Goal: Obtain resource: Download file/media

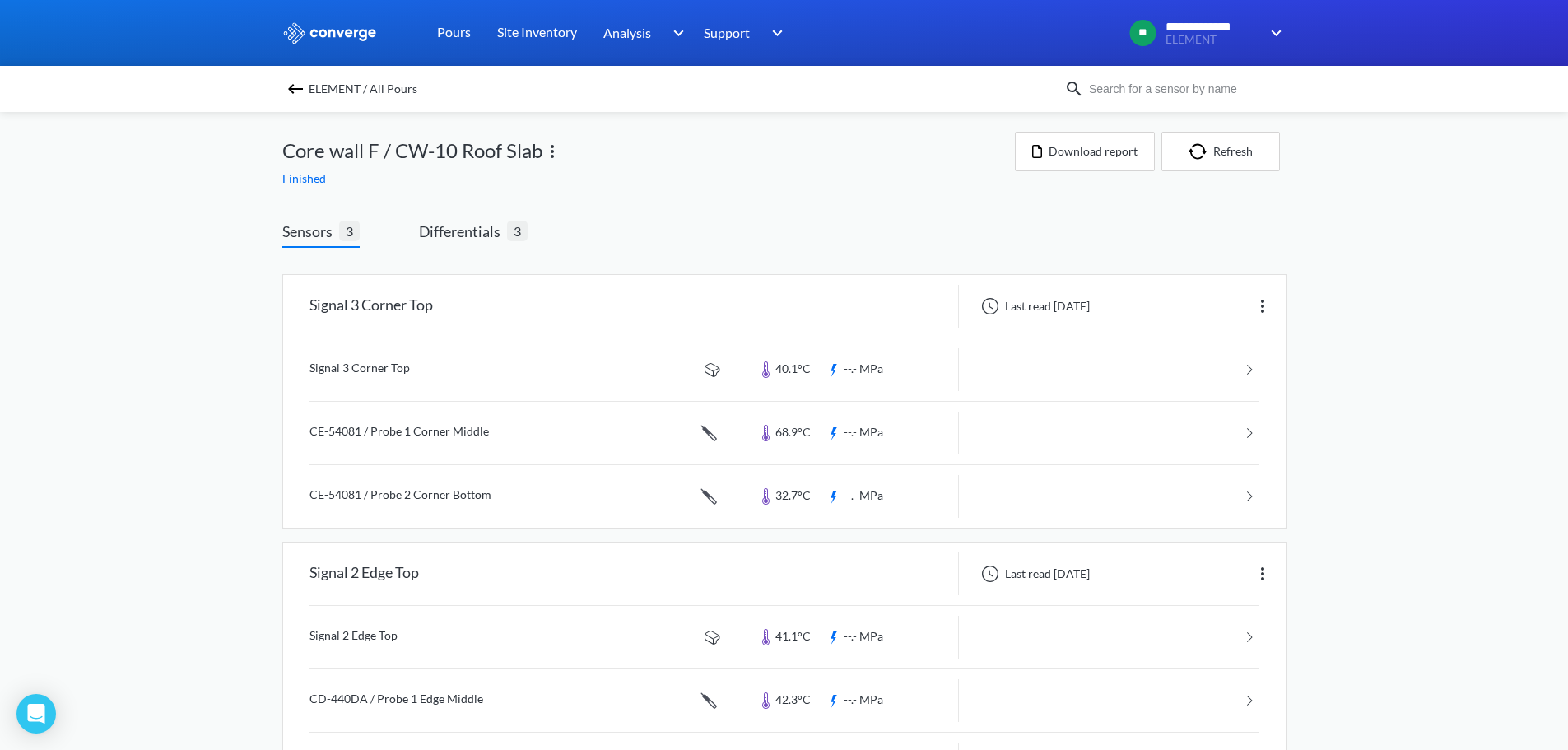
click at [305, 91] on img at bounding box center [296, 89] width 19 height 19
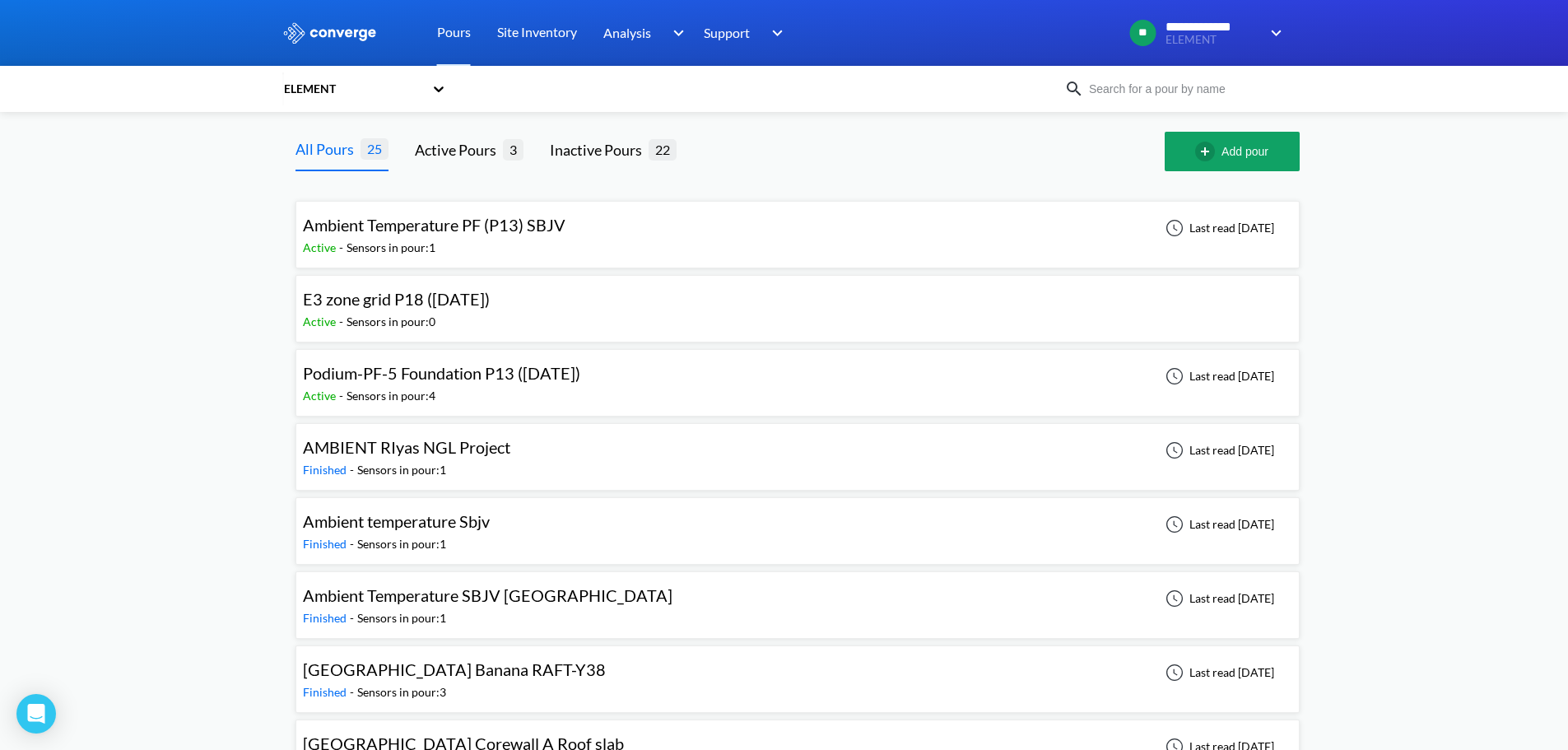
click at [448, 383] on span "Podium-PF-5 Foundation P13 ([DATE])" at bounding box center [441, 373] width 277 height 19
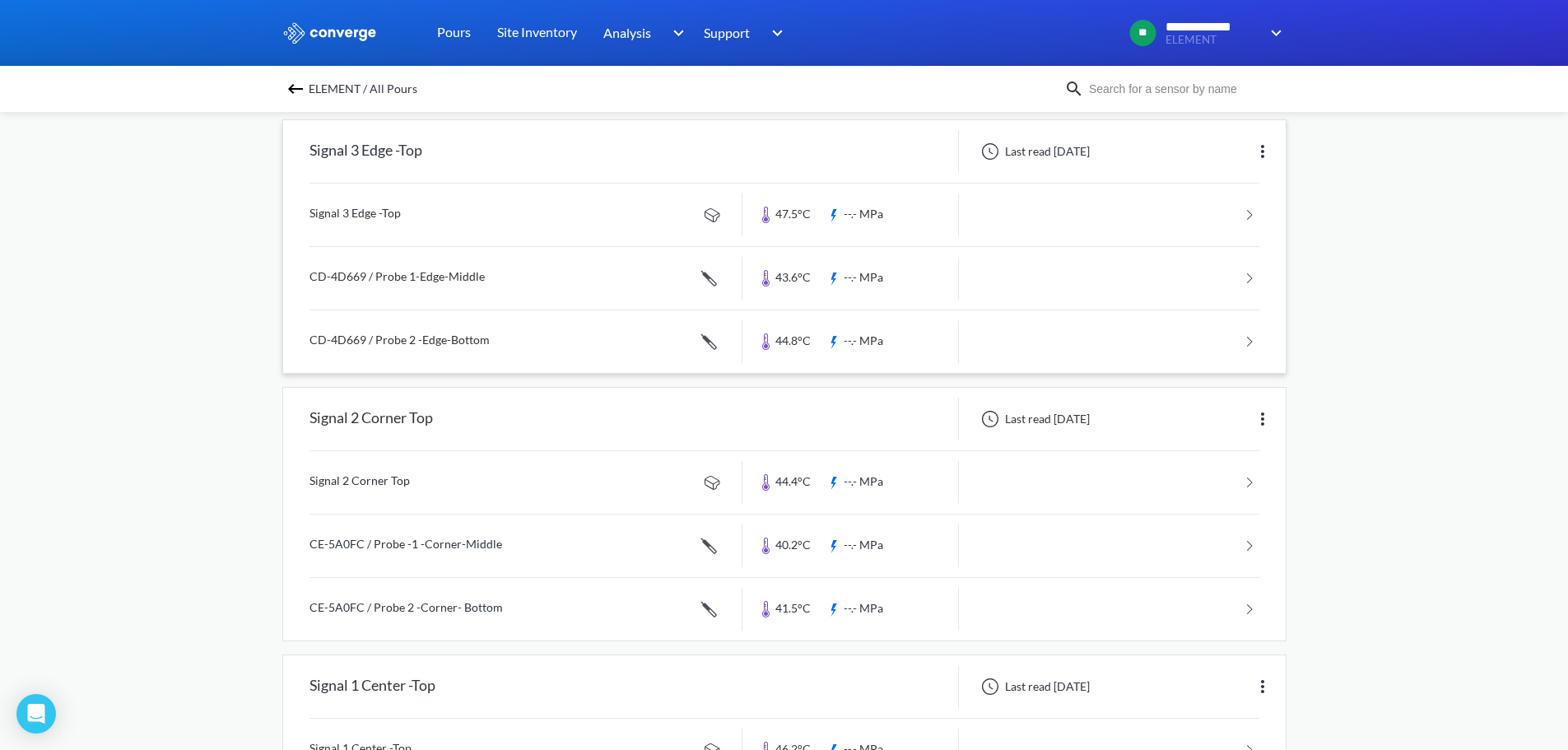
scroll to position [614, 0]
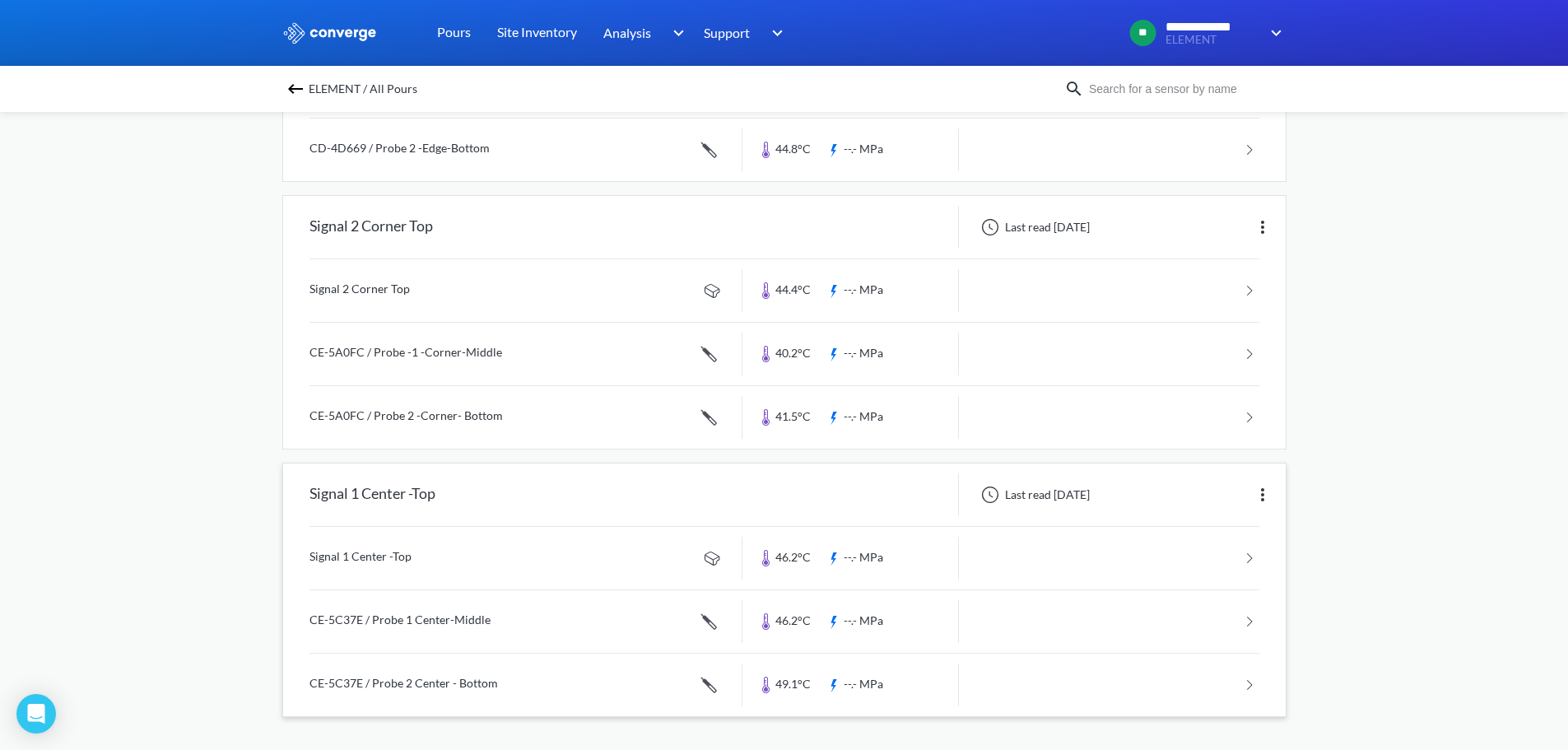
click at [435, 558] on link at bounding box center [784, 558] width 950 height 63
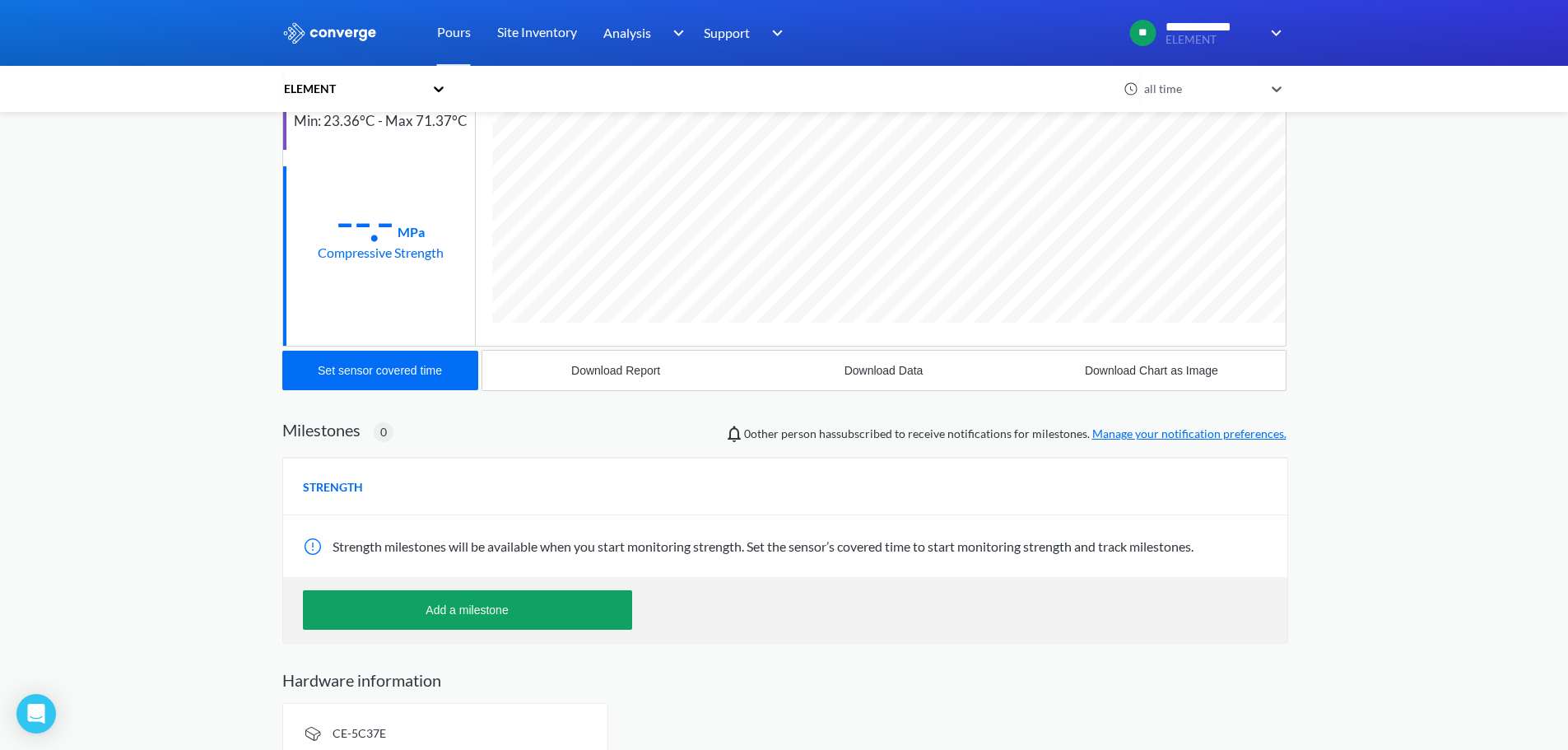
scroll to position [247, 0]
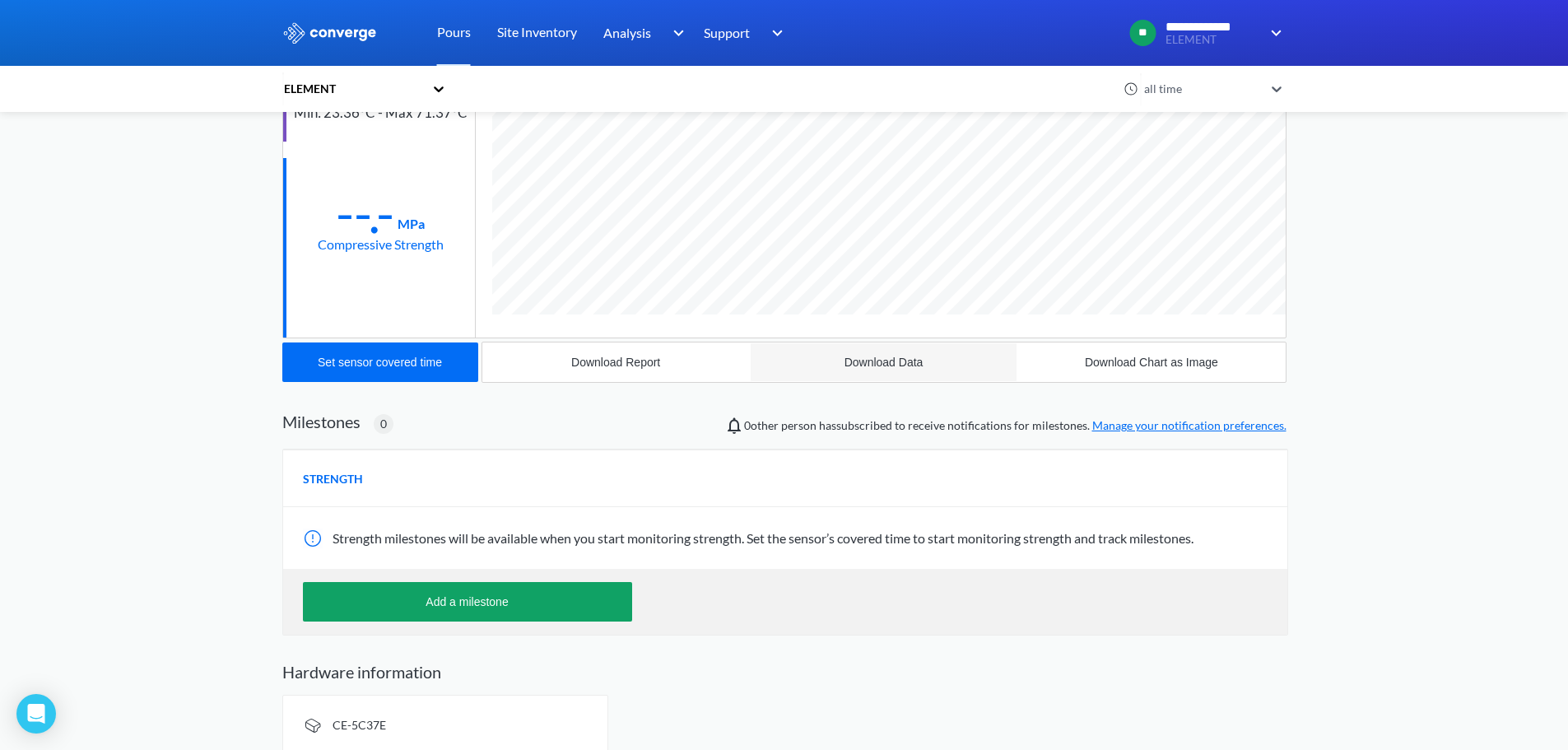
click at [886, 369] on div "Download Data" at bounding box center [885, 362] width 79 height 14
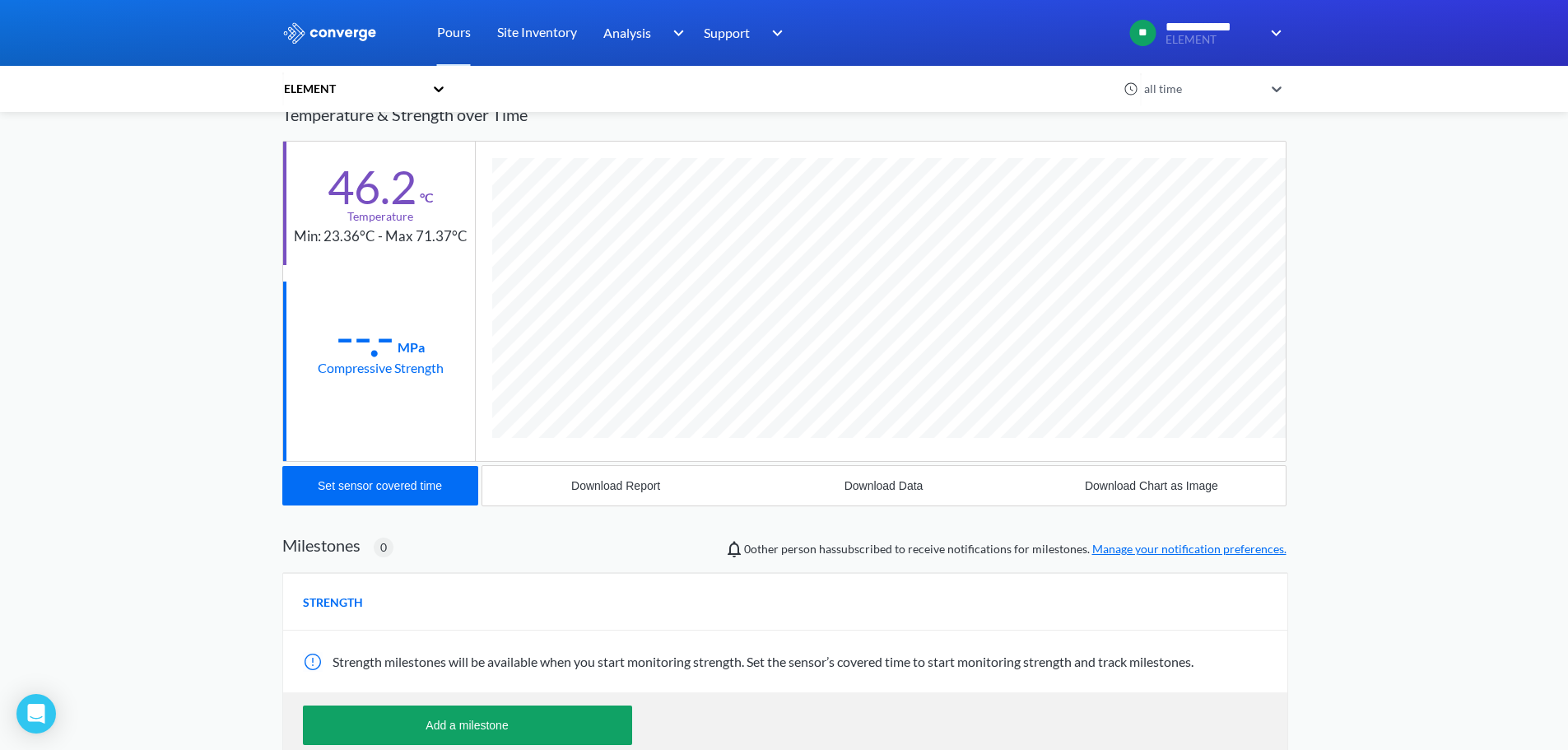
scroll to position [0, 0]
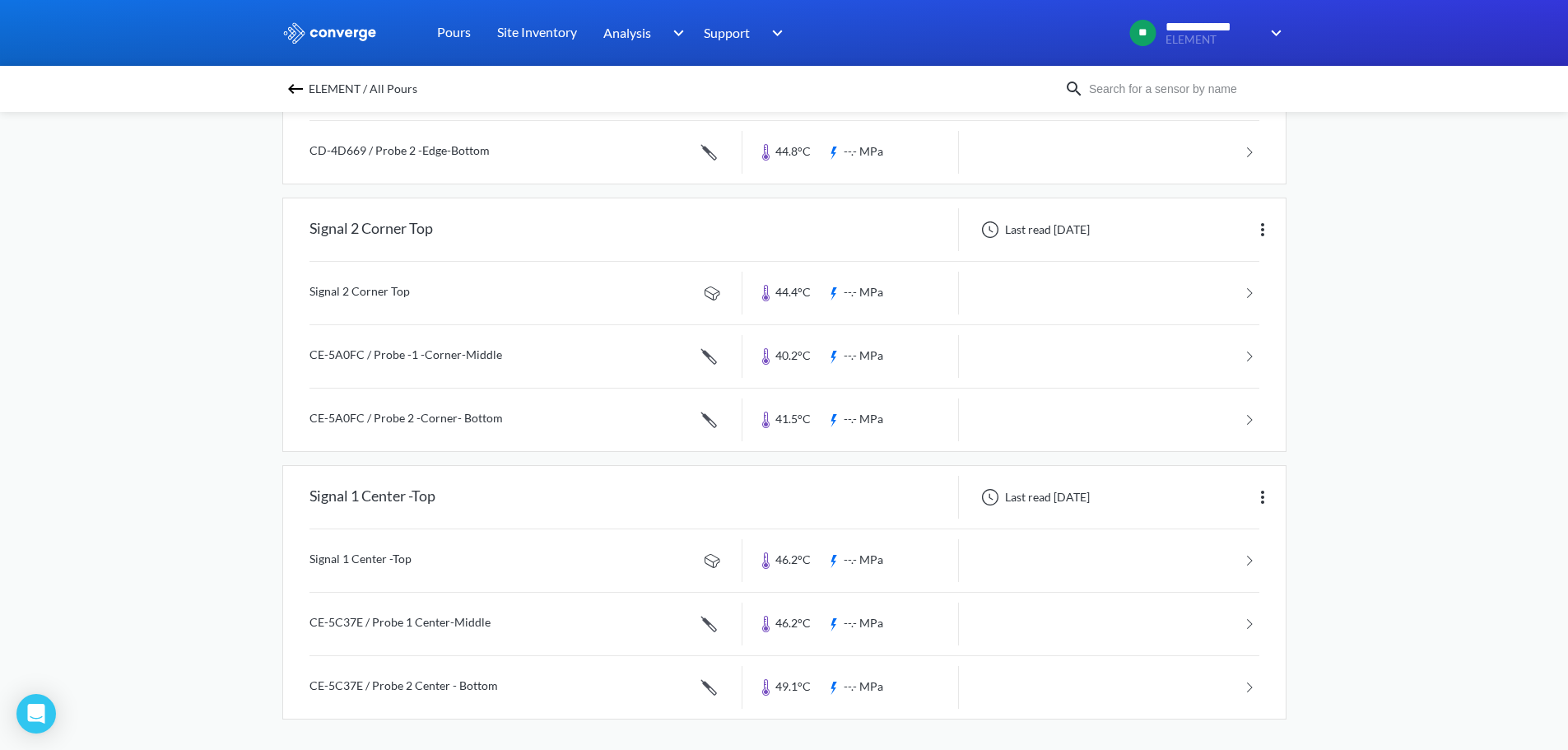
scroll to position [614, 0]
click at [440, 622] on link at bounding box center [784, 621] width 950 height 63
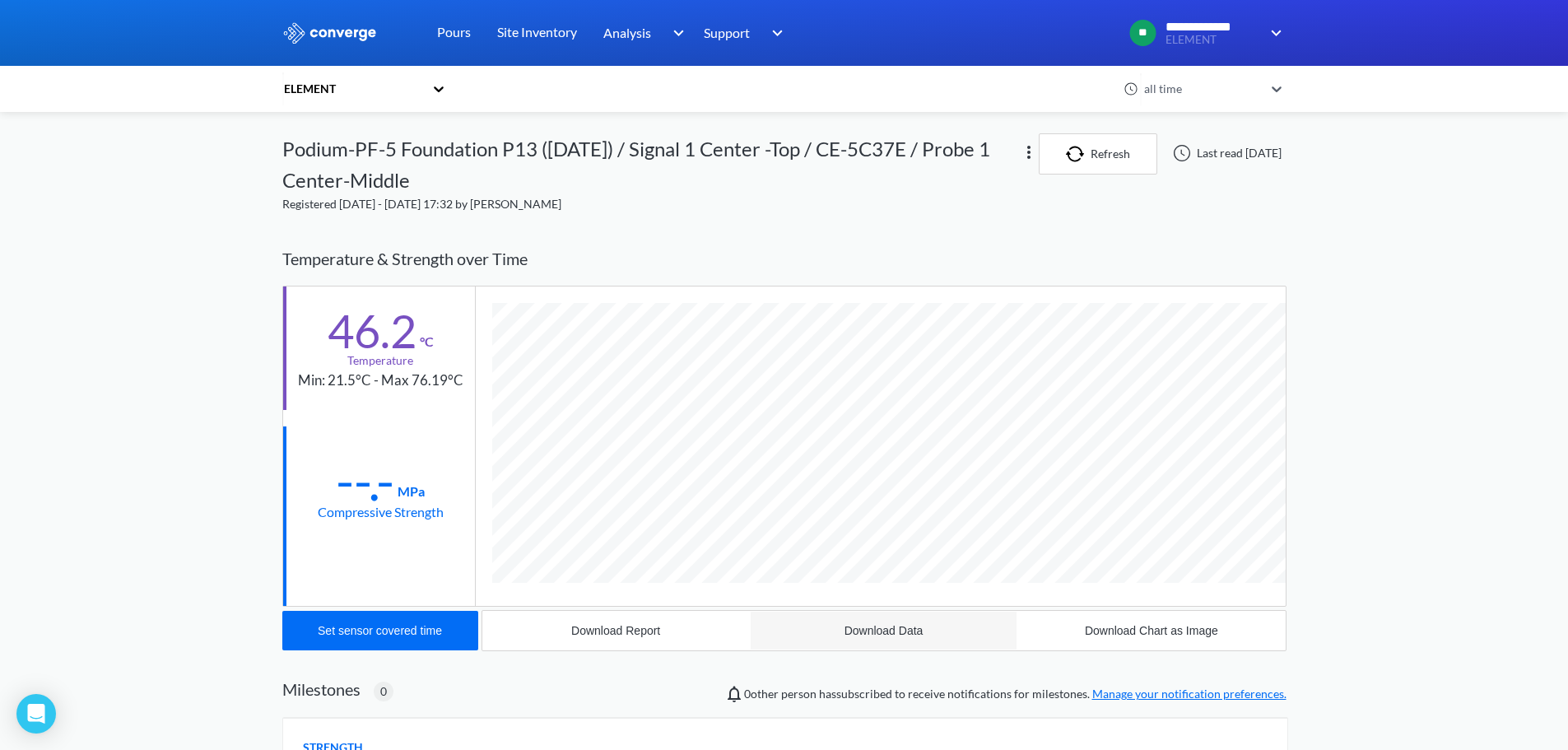
click at [886, 631] on div "Download Data" at bounding box center [885, 631] width 79 height 14
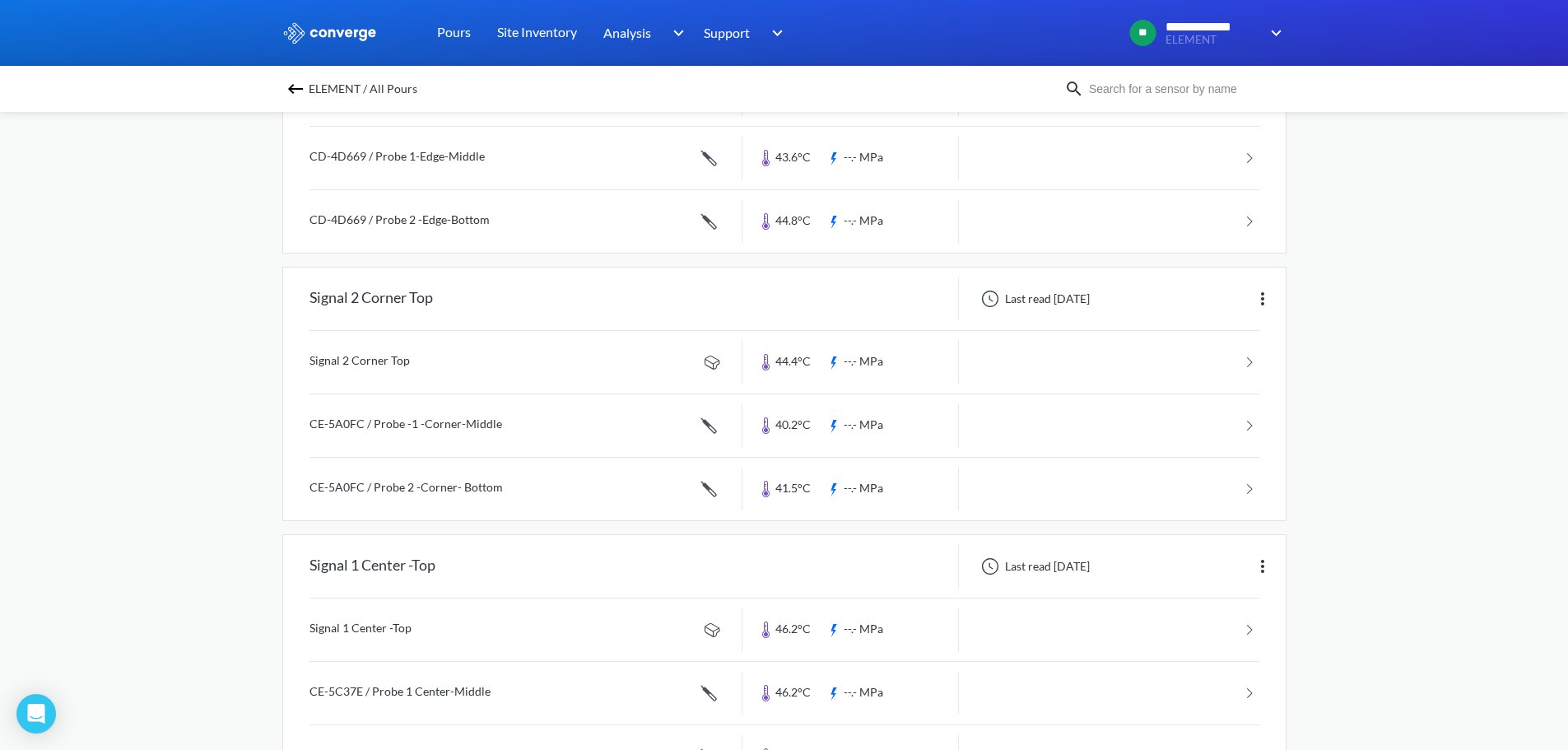
scroll to position [614, 0]
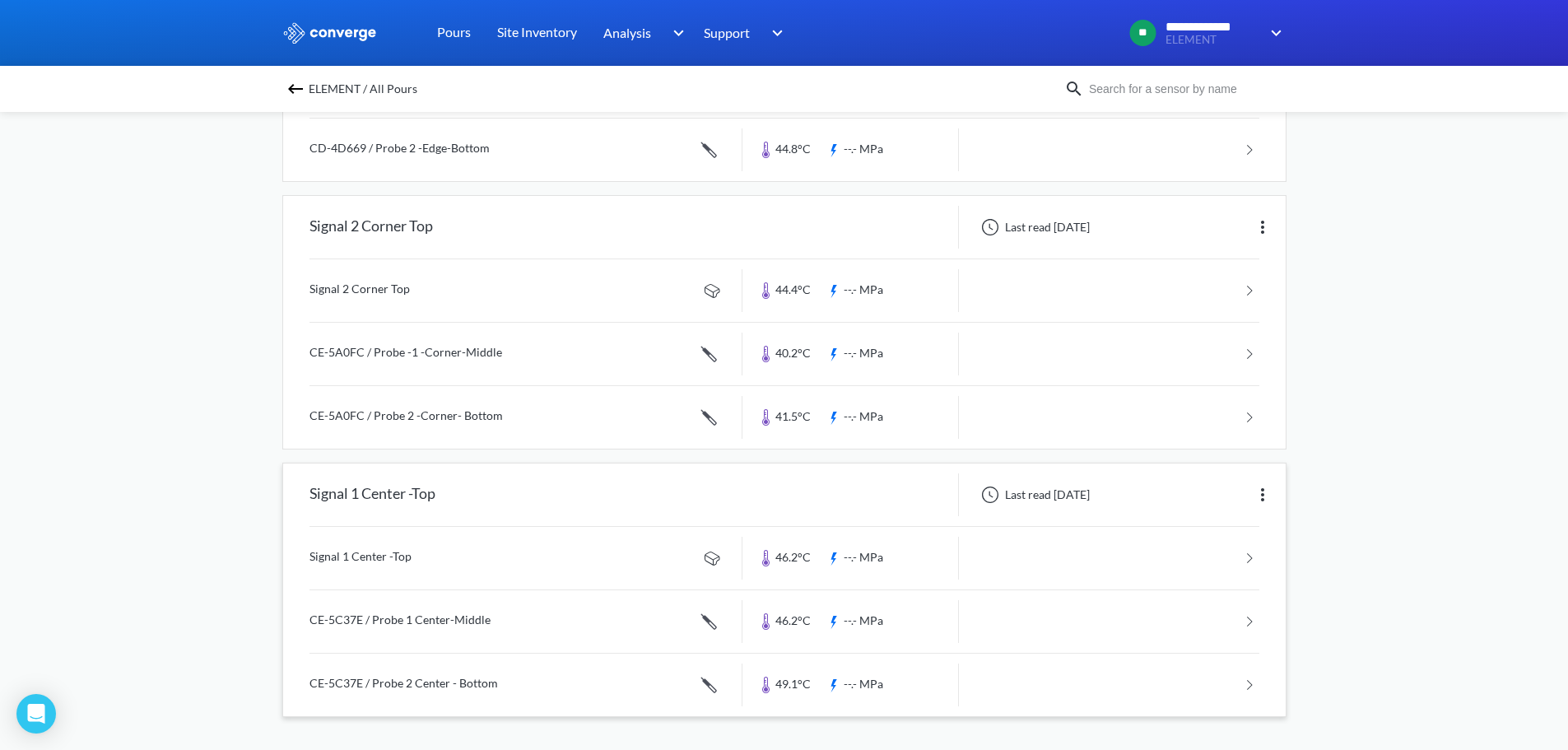
click at [450, 683] on link at bounding box center [784, 684] width 950 height 63
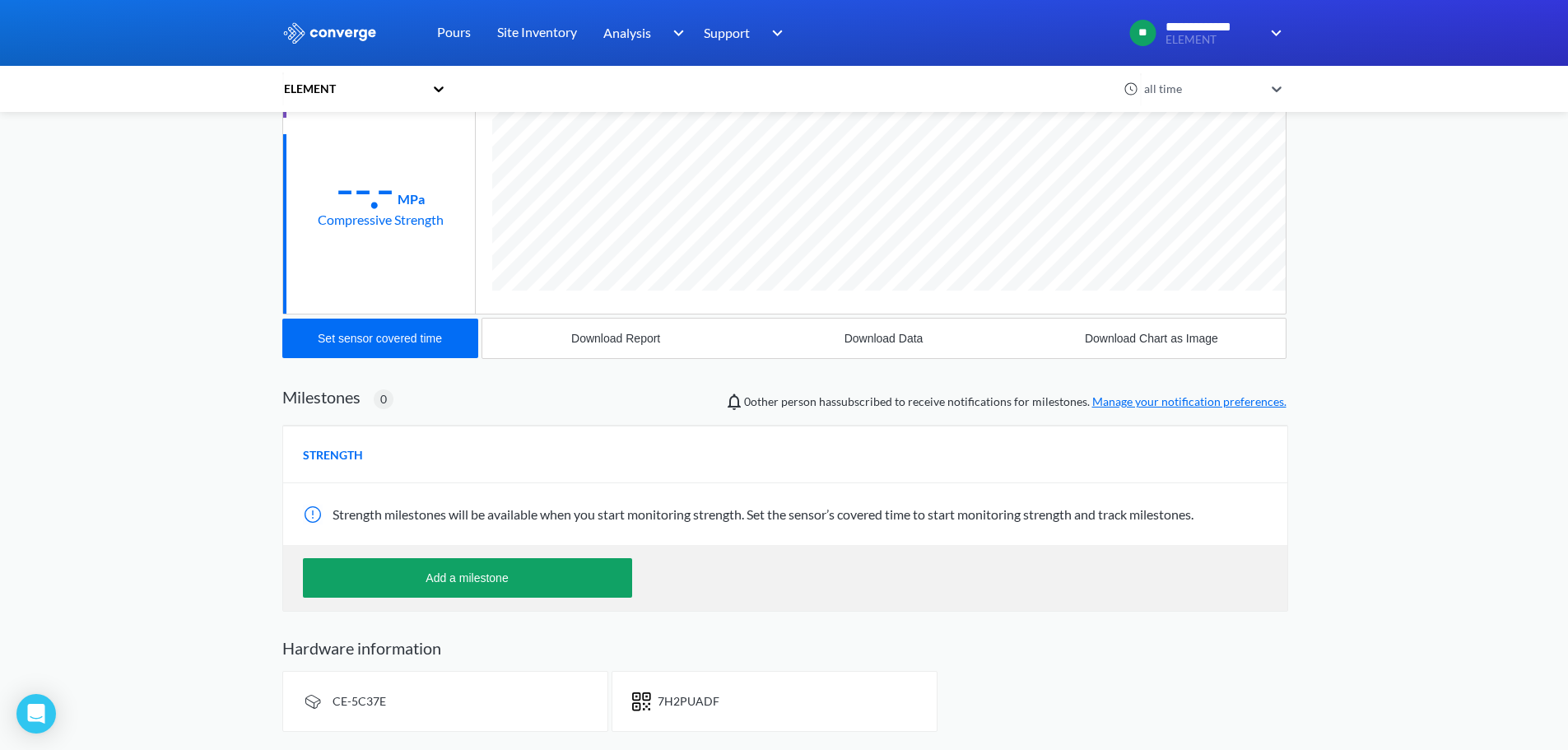
scroll to position [316, 0]
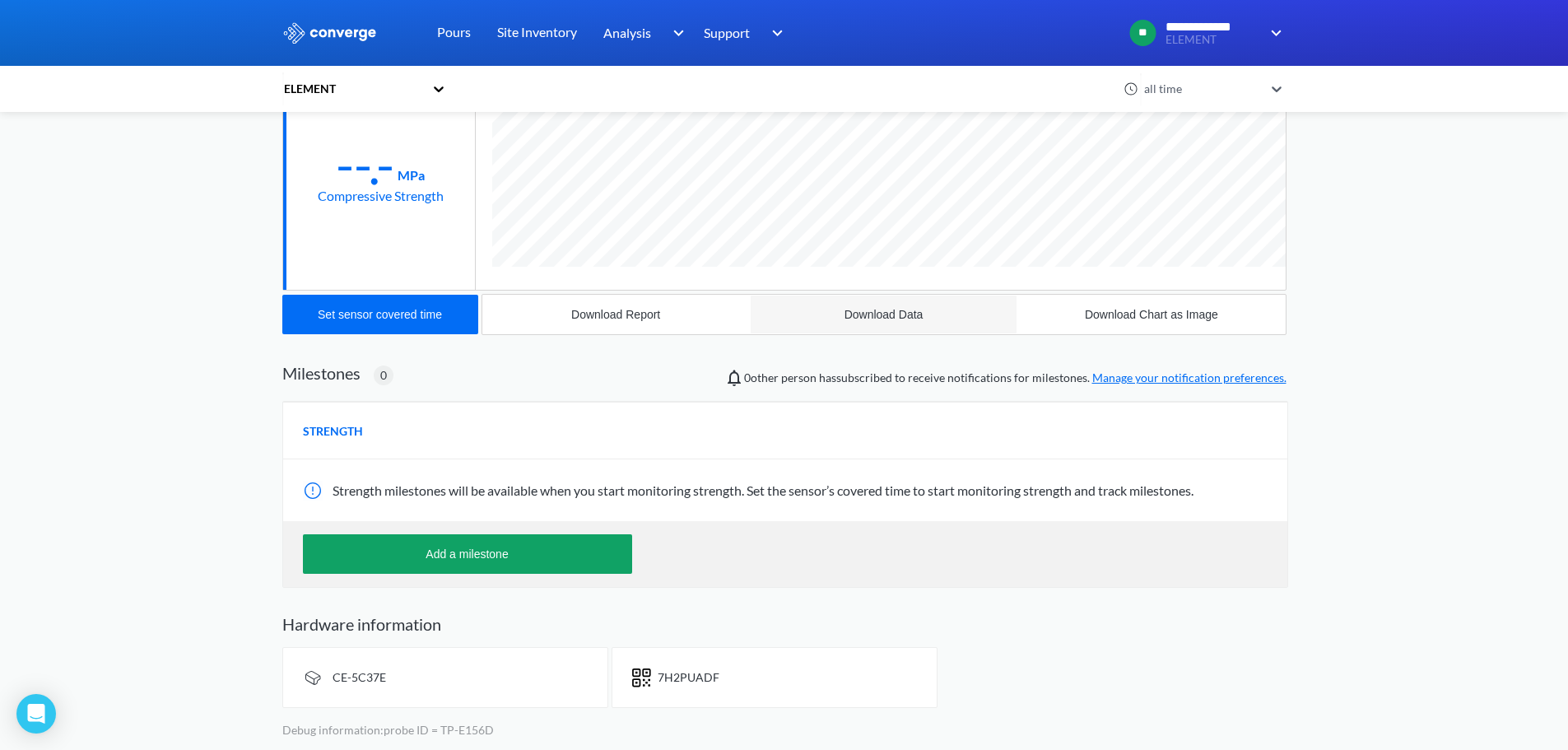
click at [871, 315] on div "Download Data" at bounding box center [885, 315] width 79 height 14
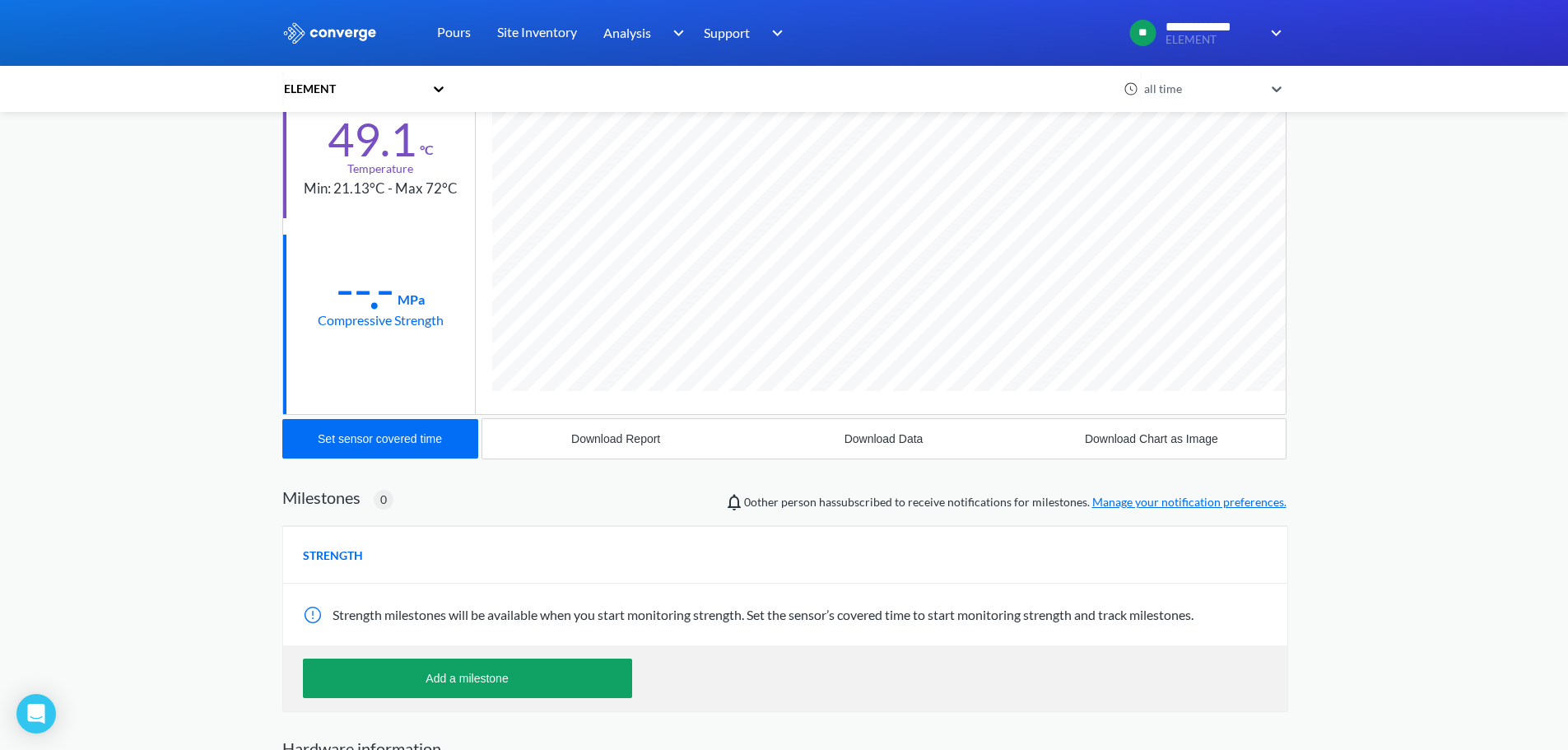
scroll to position [0, 0]
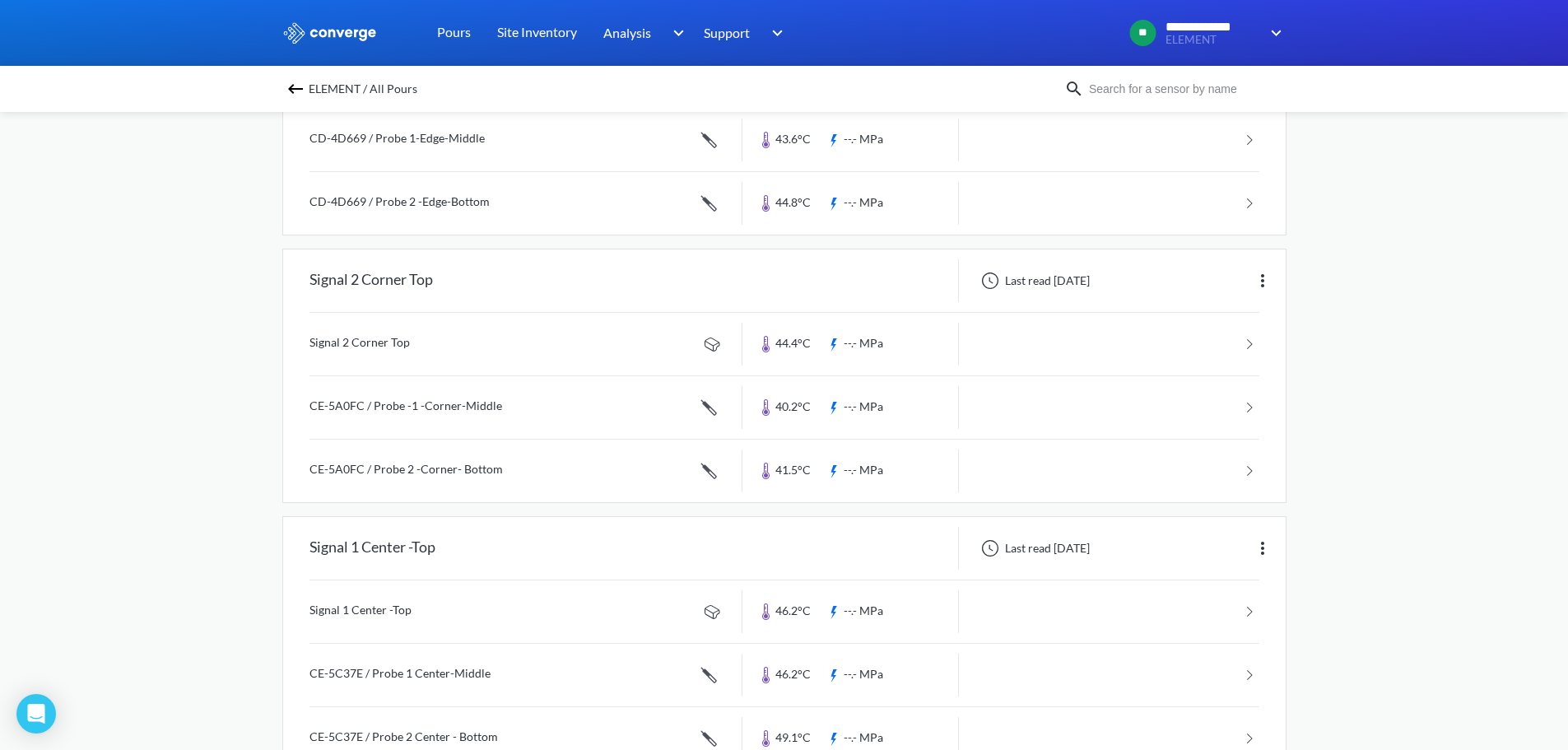
scroll to position [532, 0]
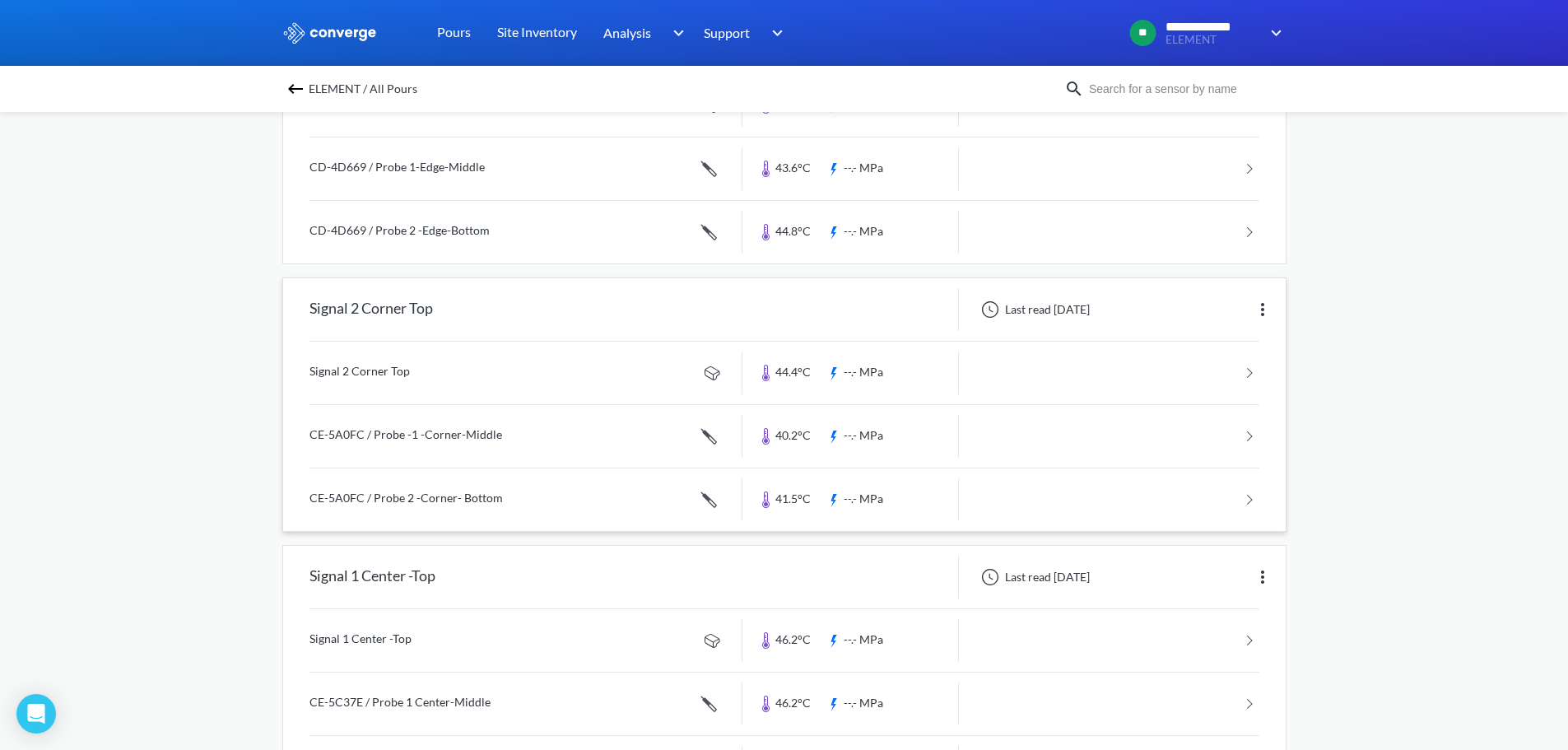
click at [395, 371] on link at bounding box center [784, 372] width 950 height 63
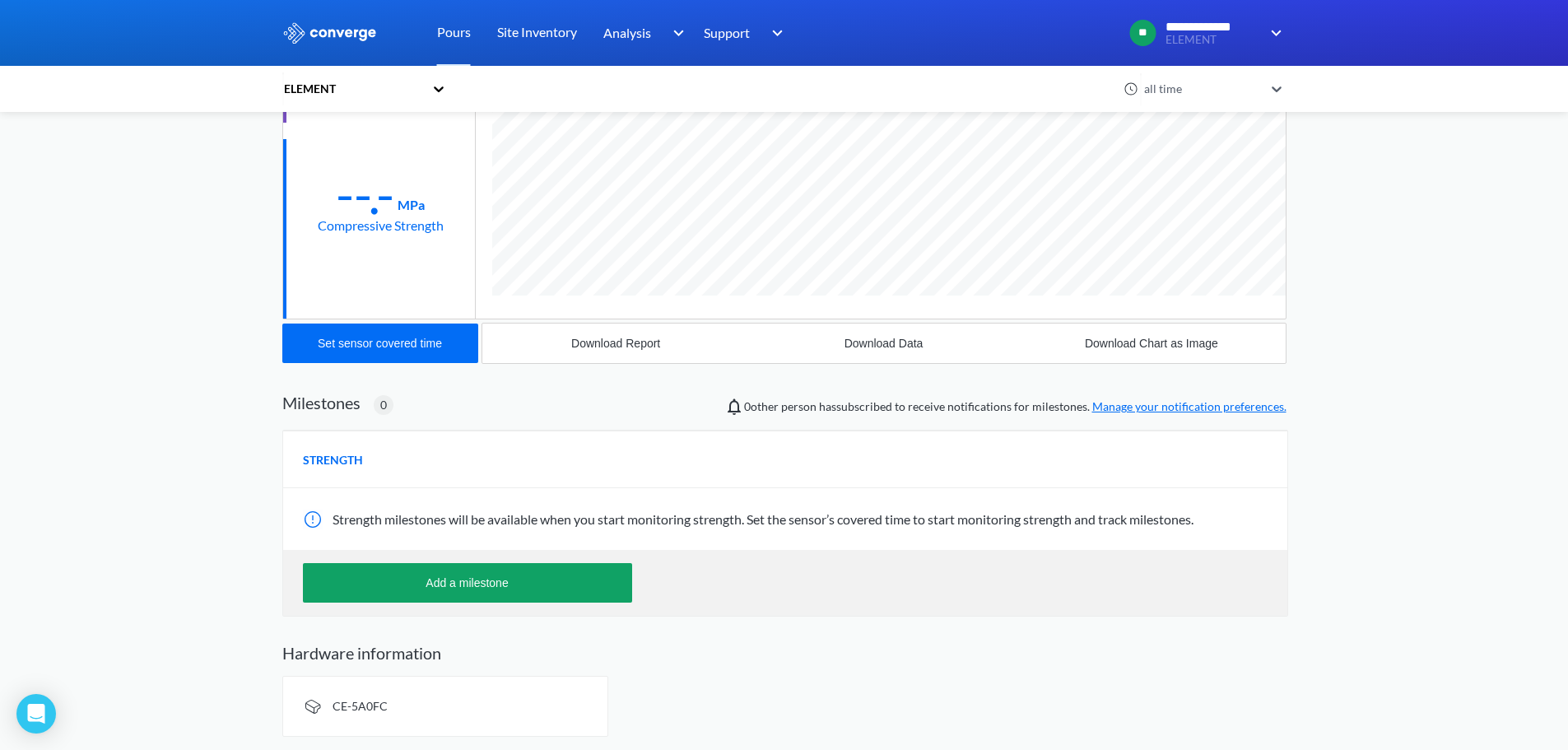
scroll to position [287, 0]
click at [901, 345] on div "Download Data" at bounding box center [885, 343] width 79 height 14
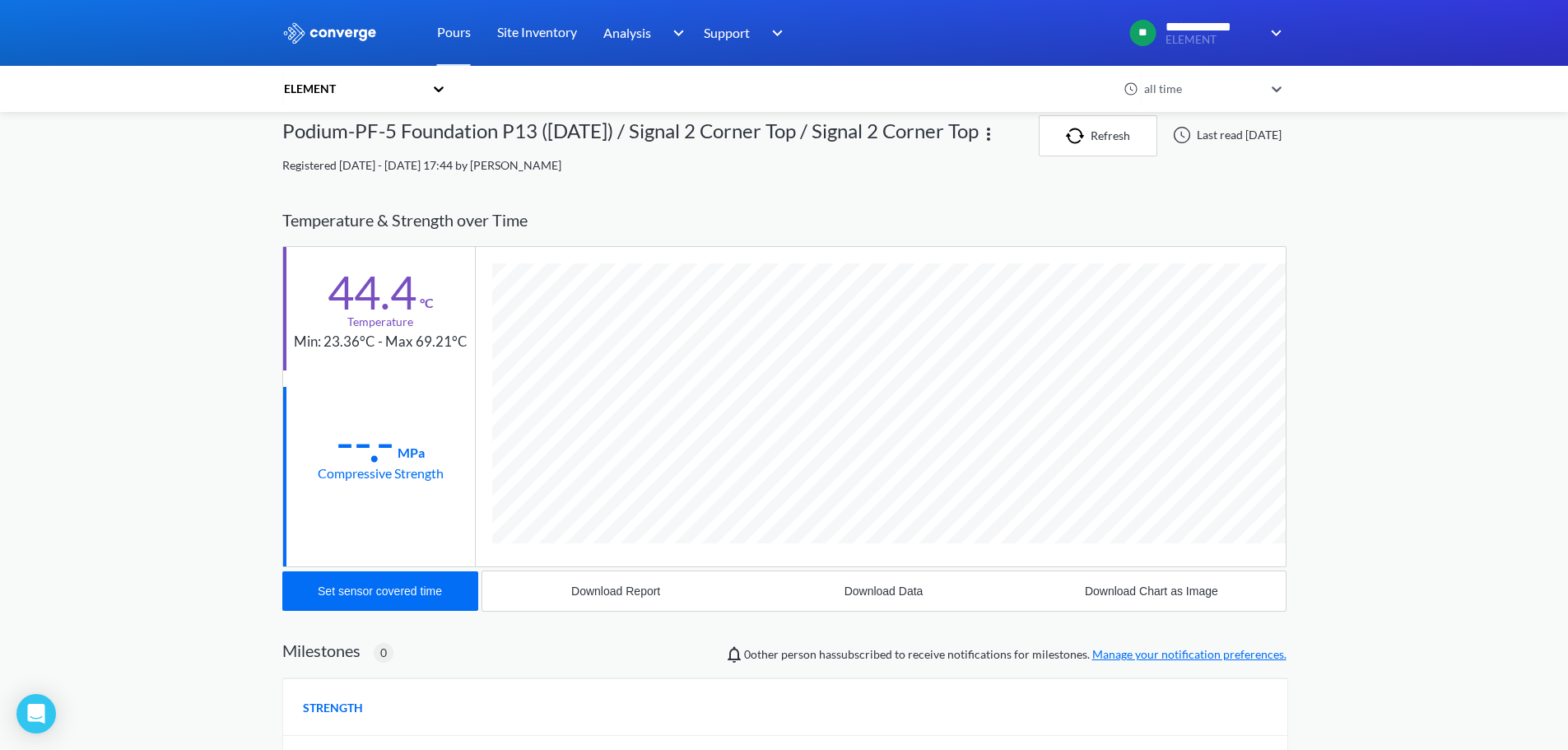
scroll to position [0, 0]
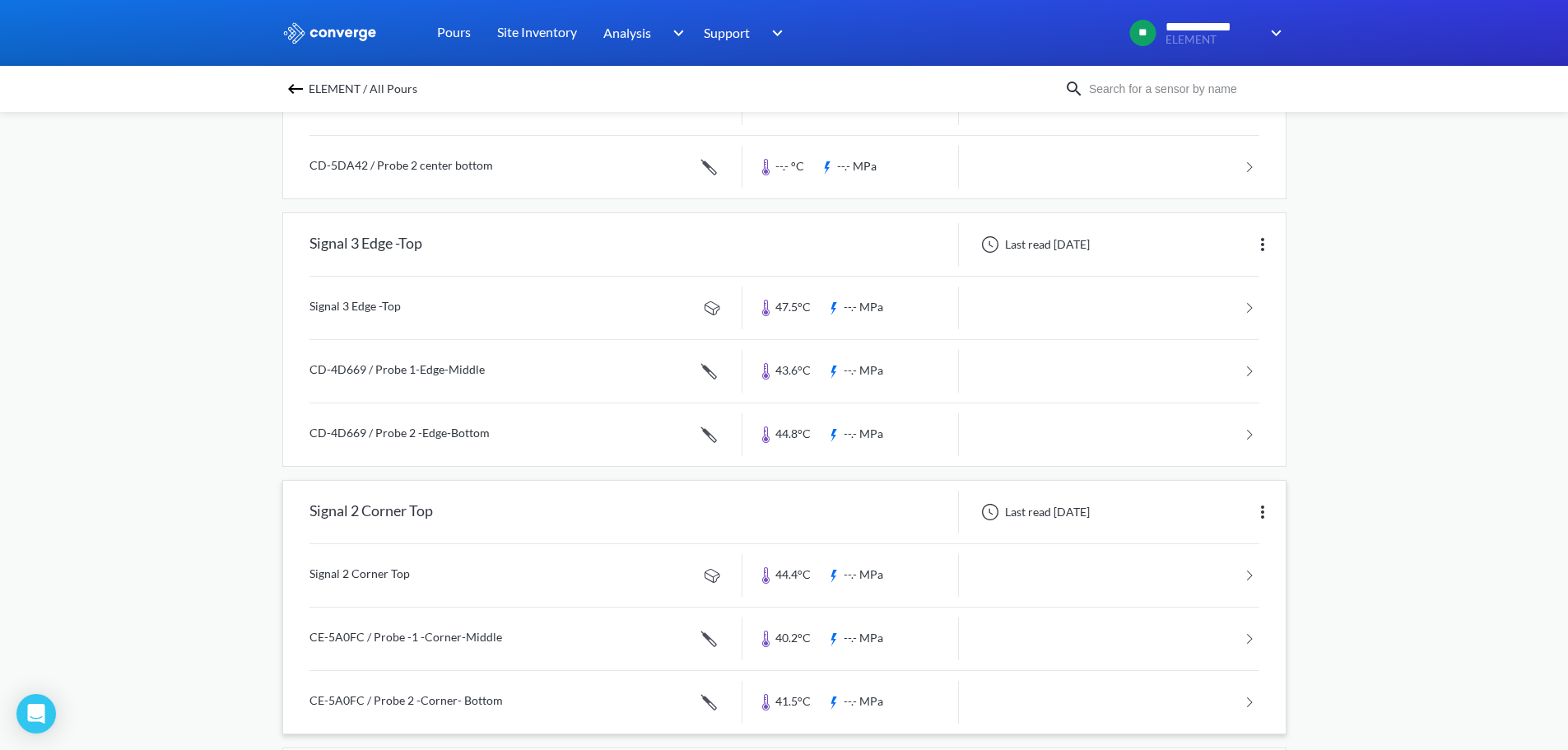
scroll to position [614, 0]
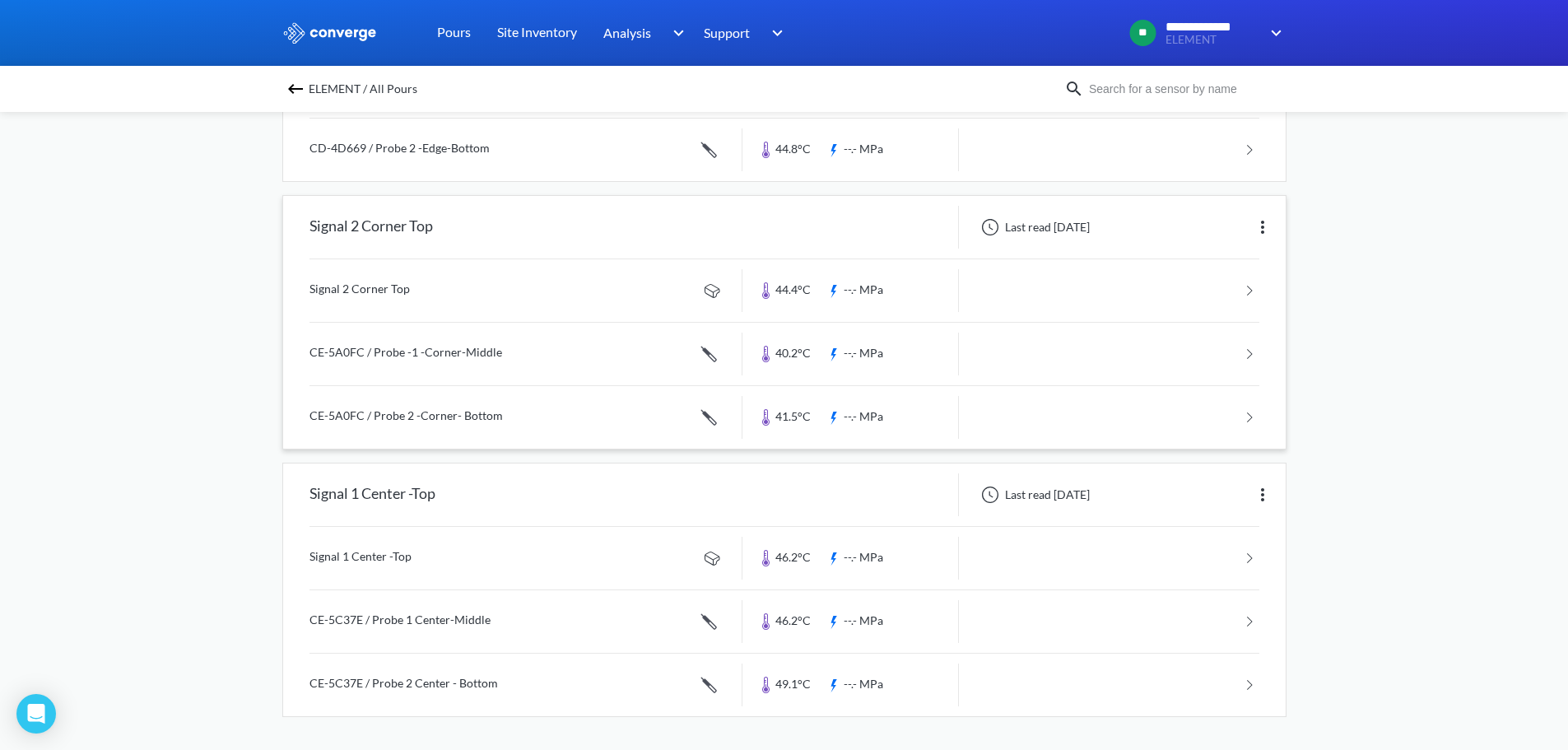
click at [389, 352] on link at bounding box center [784, 354] width 950 height 63
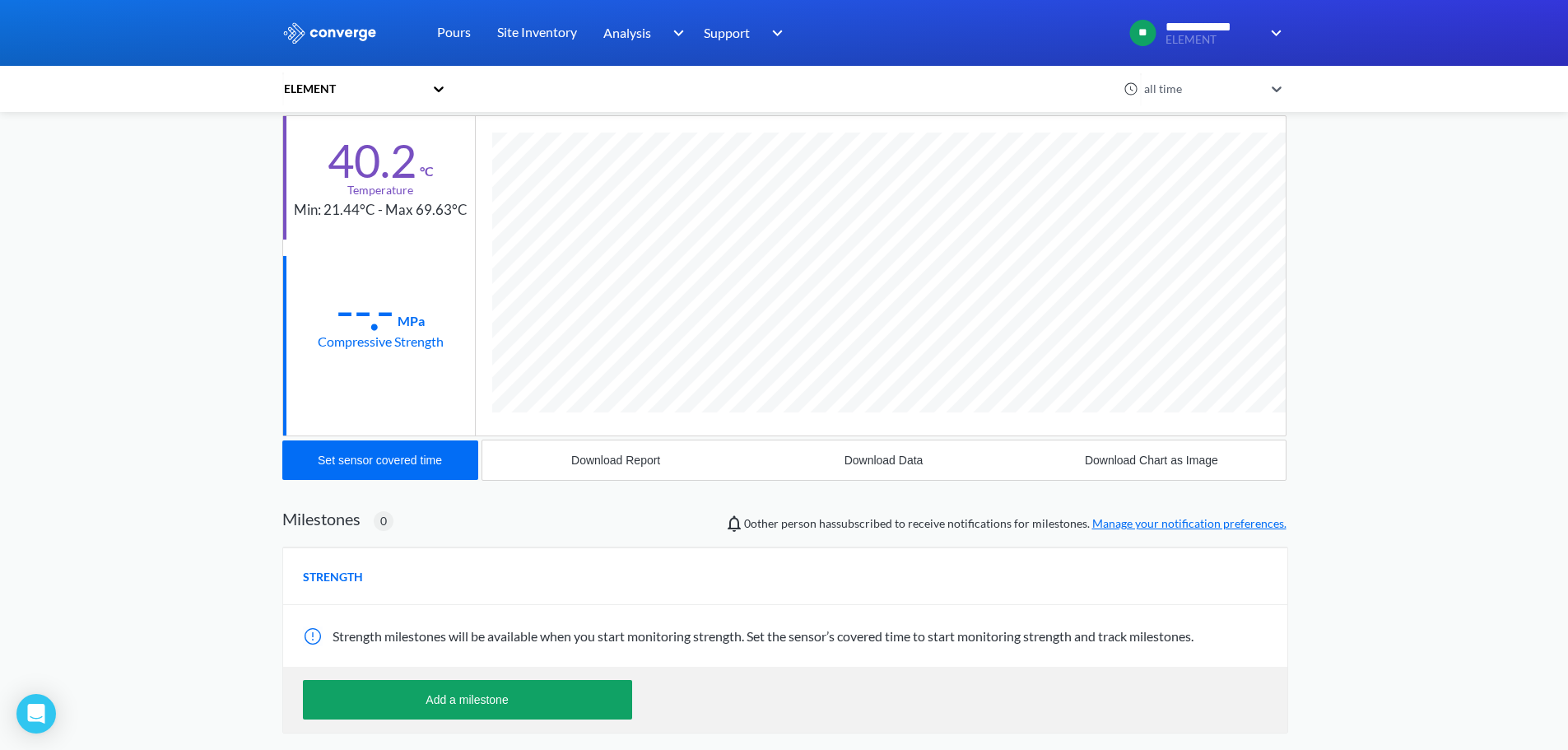
scroll to position [247, 0]
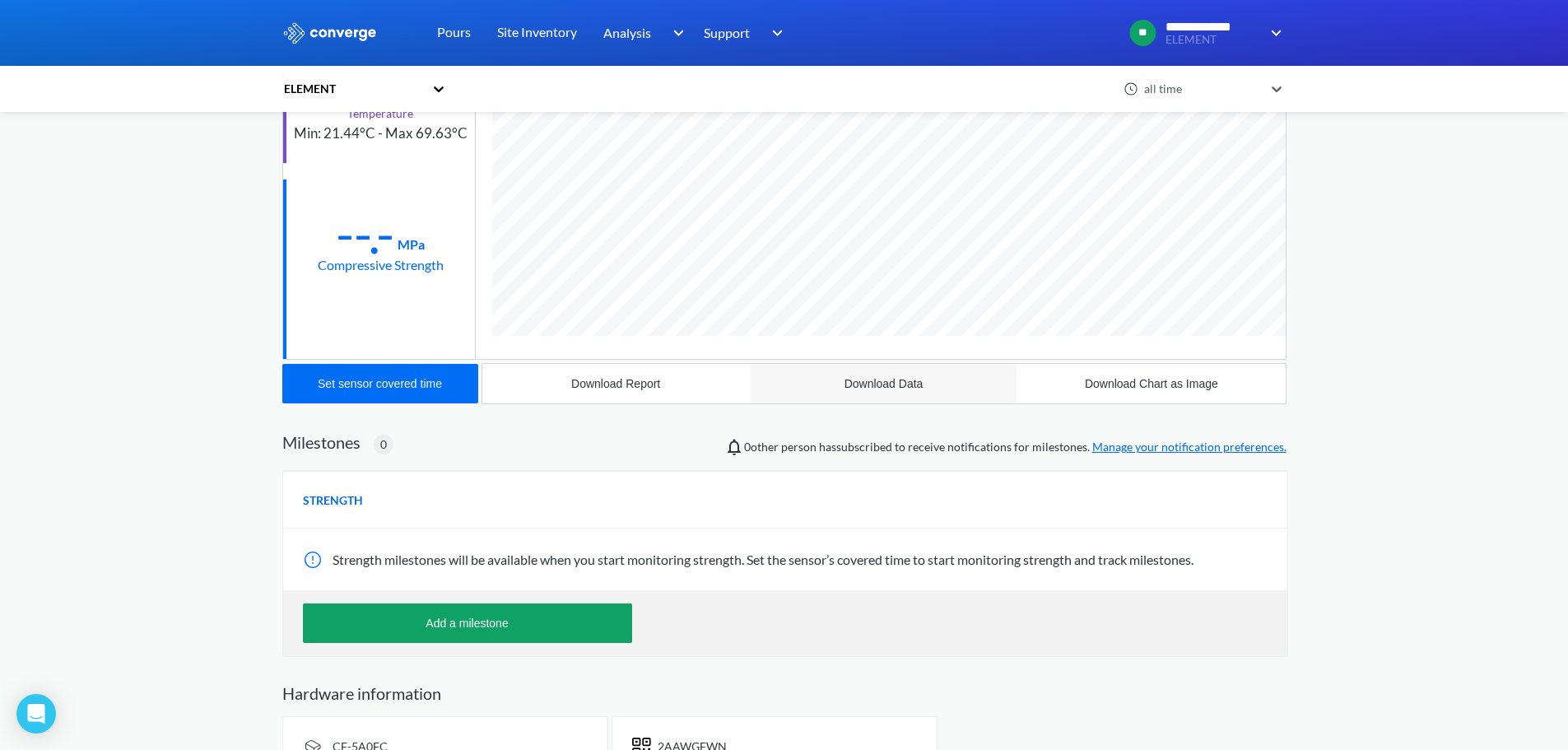
click at [880, 385] on div "Download Data" at bounding box center [885, 384] width 79 height 14
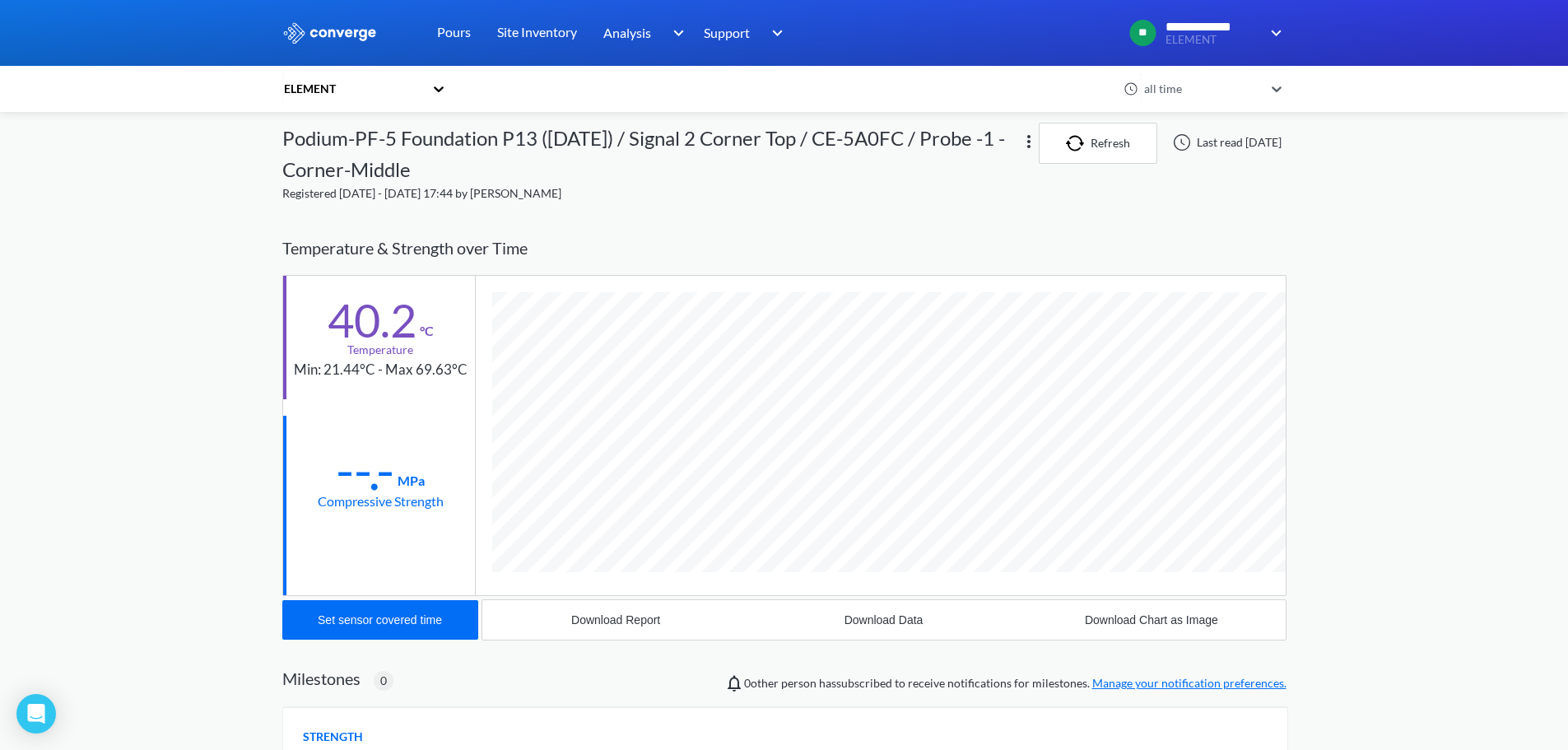
scroll to position [0, 0]
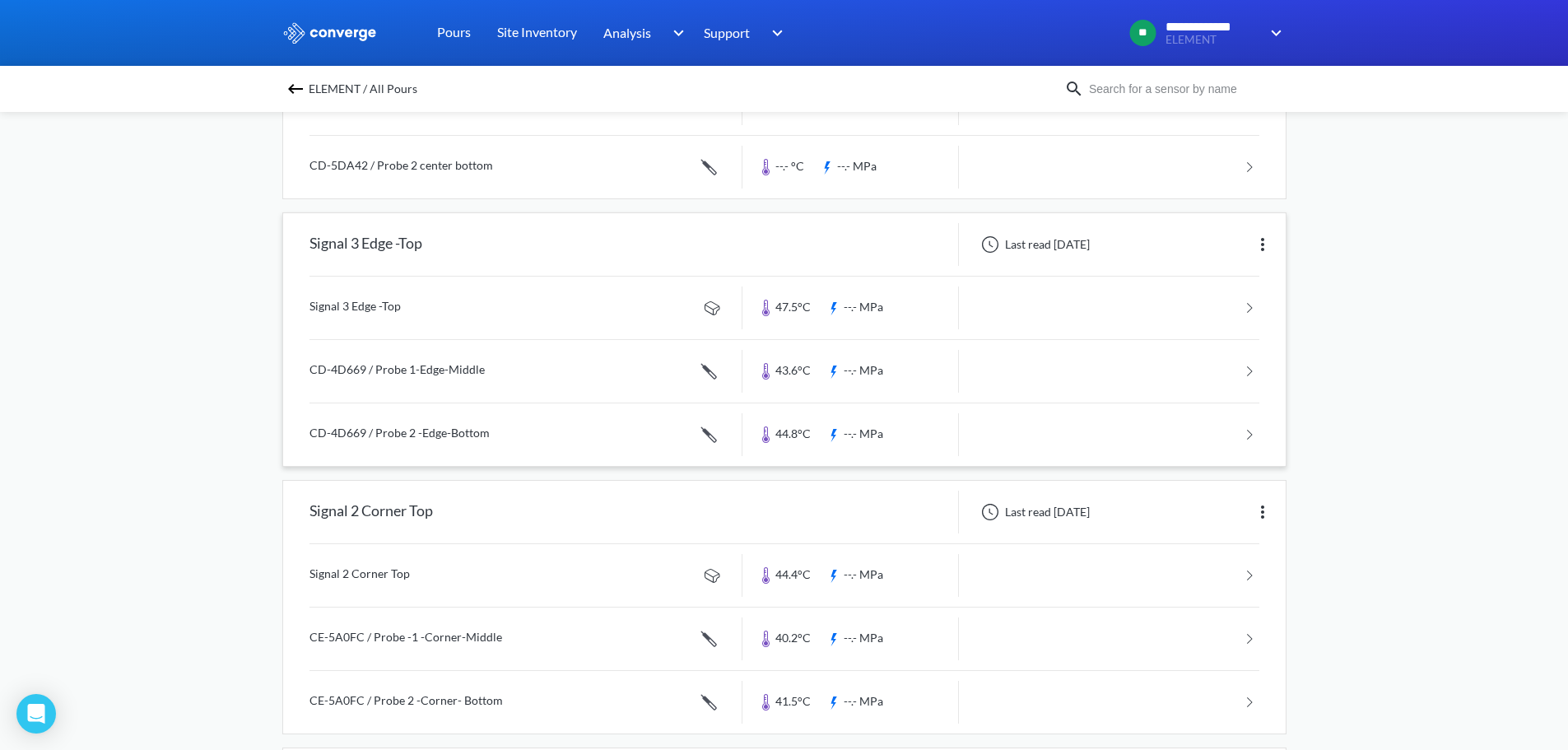
scroll to position [614, 0]
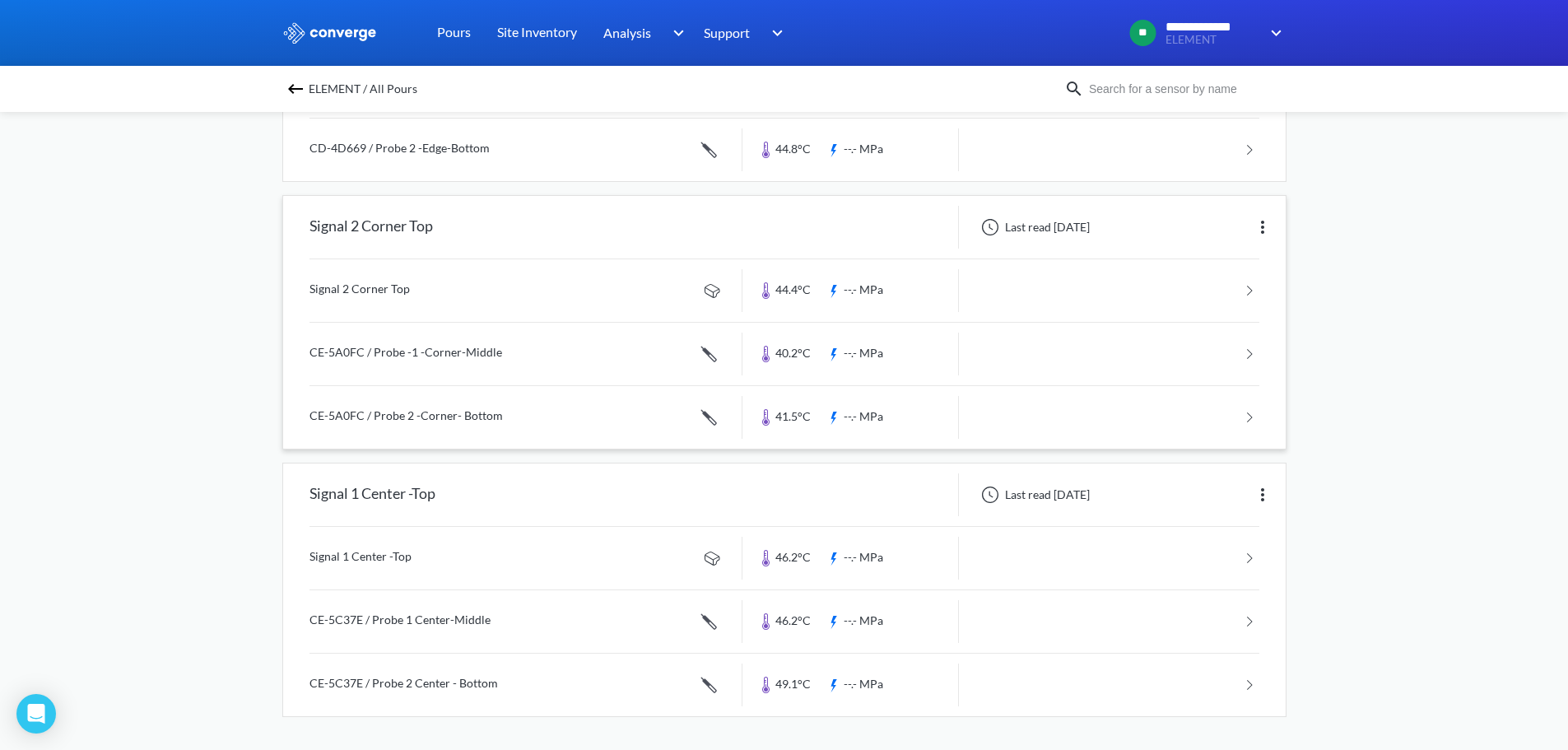
click at [404, 416] on link at bounding box center [784, 417] width 950 height 63
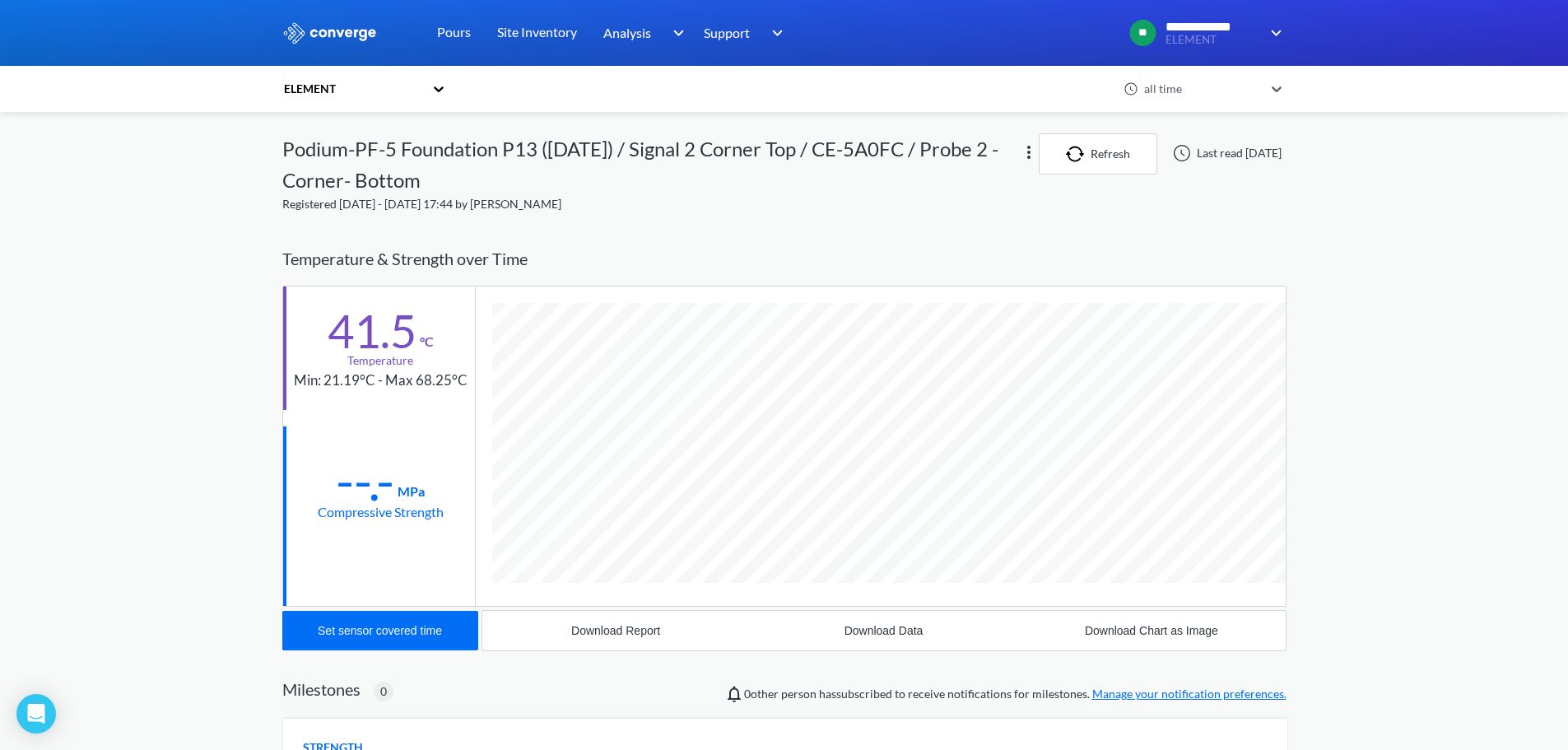
scroll to position [247, 0]
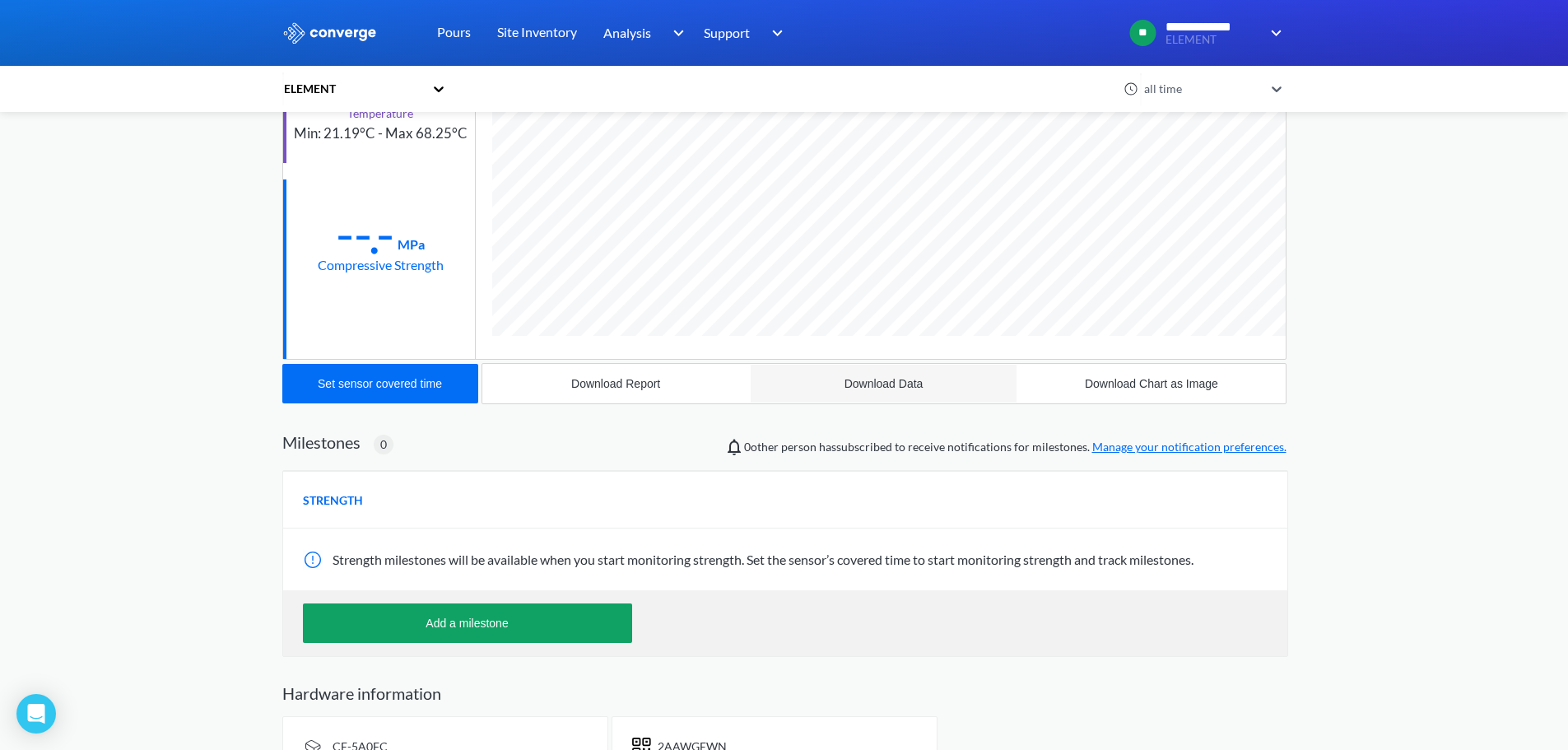
click at [885, 382] on div "Download Data" at bounding box center [885, 384] width 79 height 14
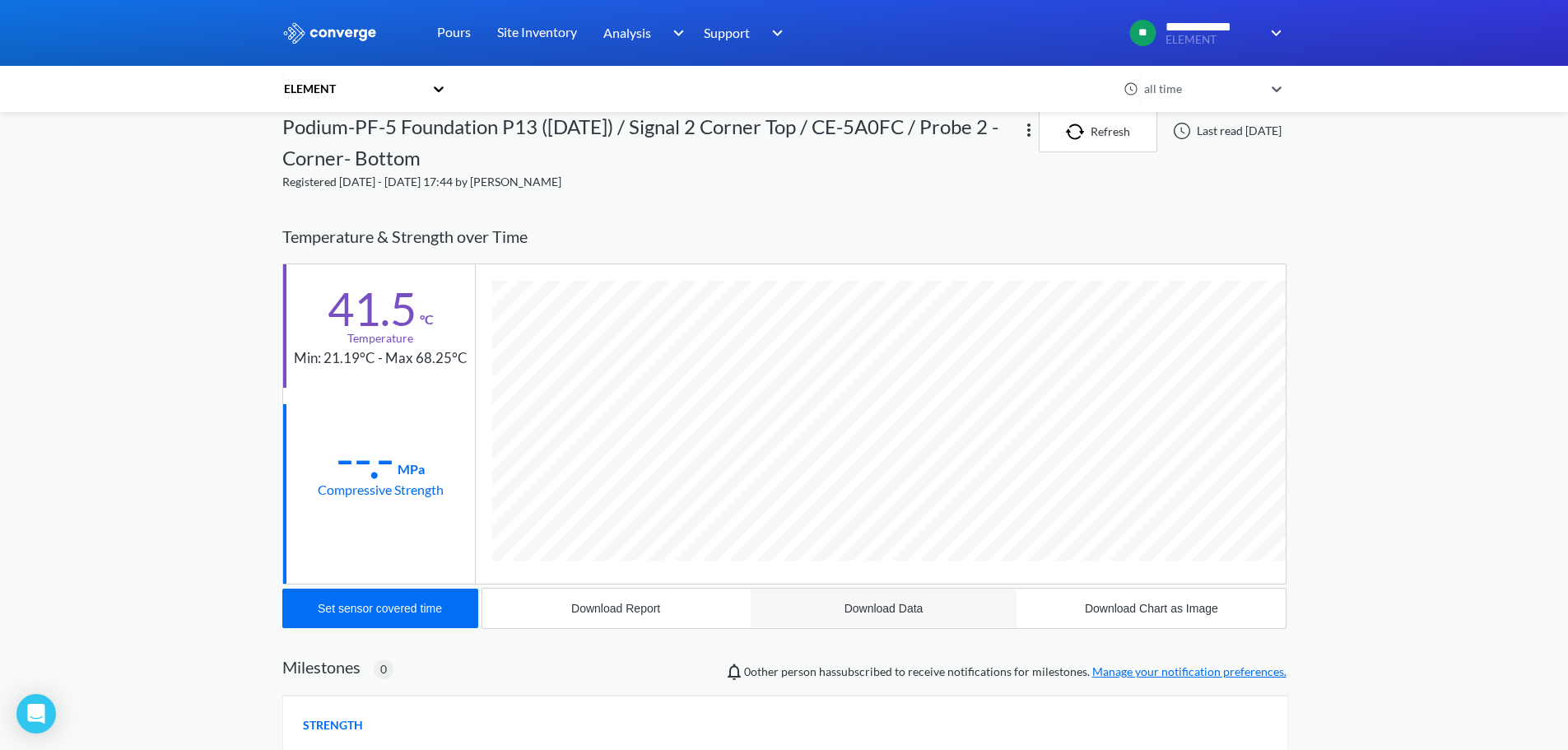
scroll to position [0, 0]
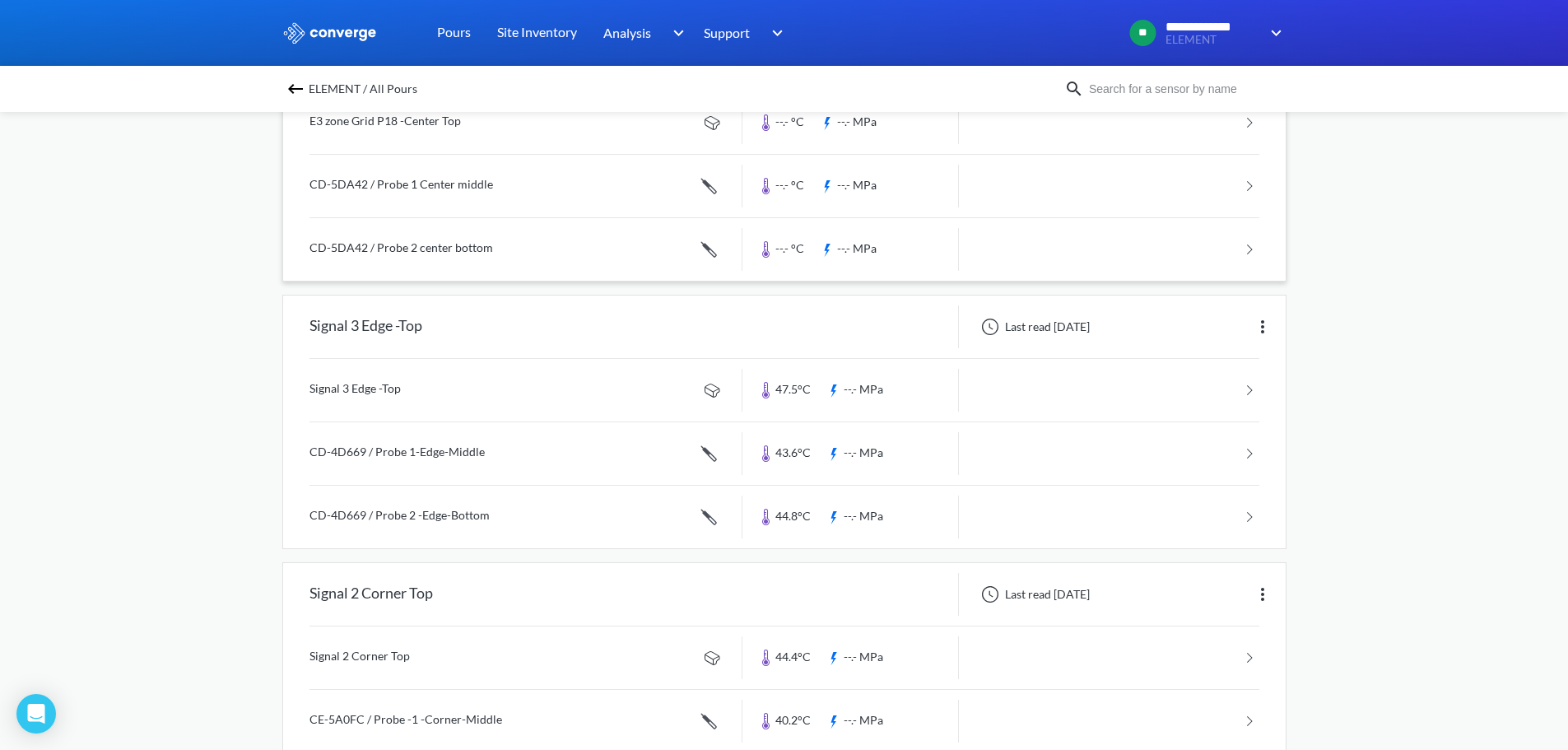
scroll to position [330, 0]
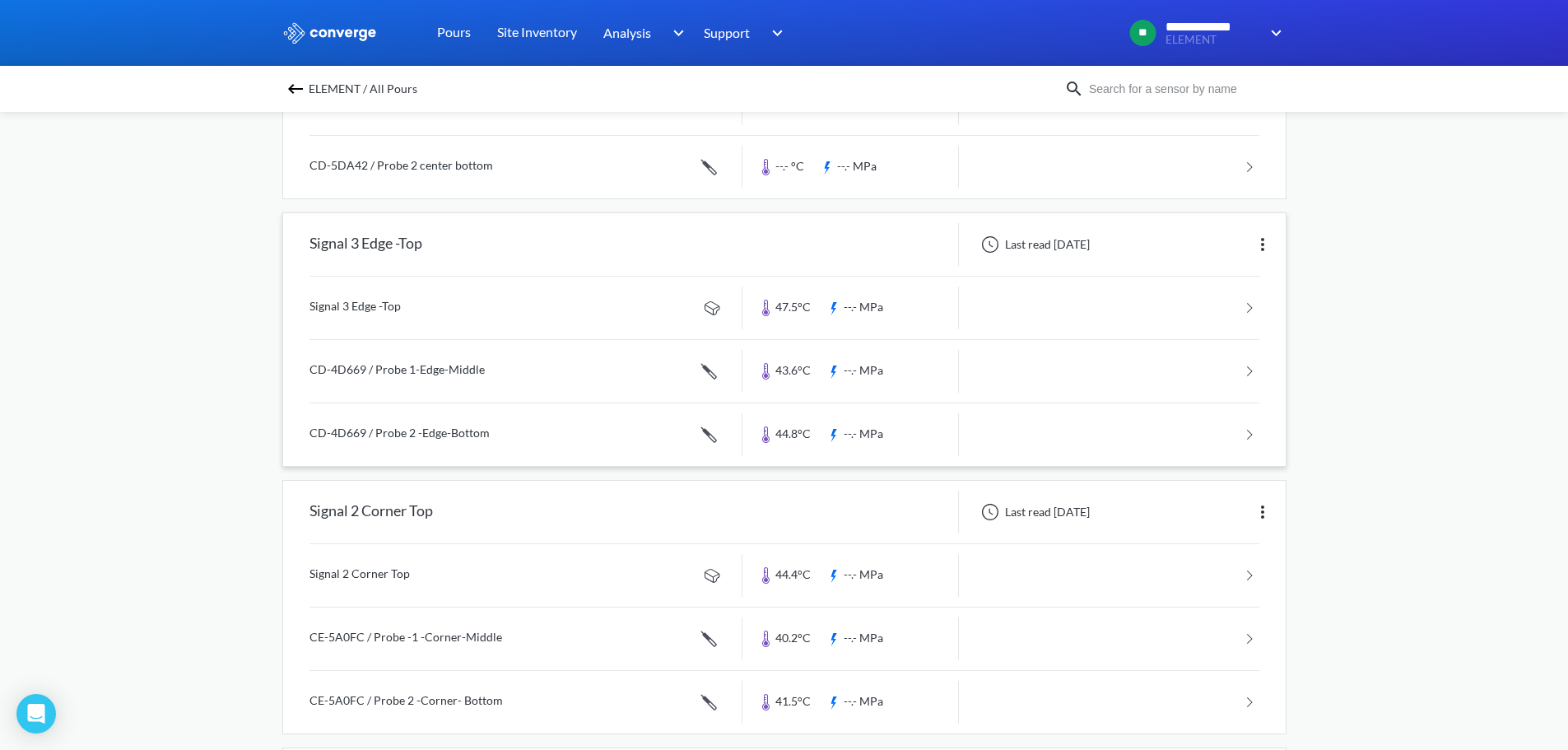
click at [408, 306] on link at bounding box center [784, 307] width 950 height 63
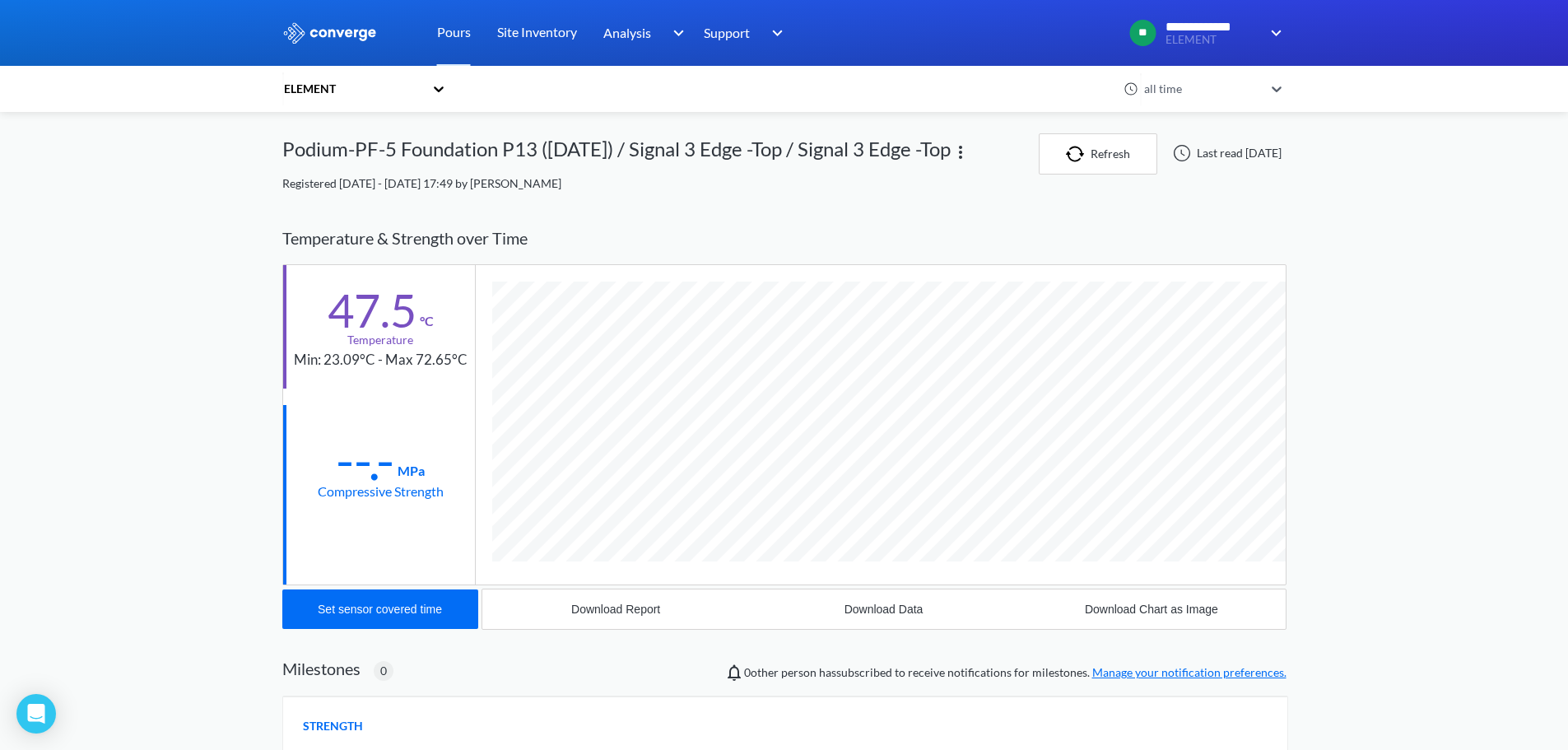
scroll to position [869, 1004]
click at [871, 610] on div "Download Data" at bounding box center [885, 609] width 79 height 14
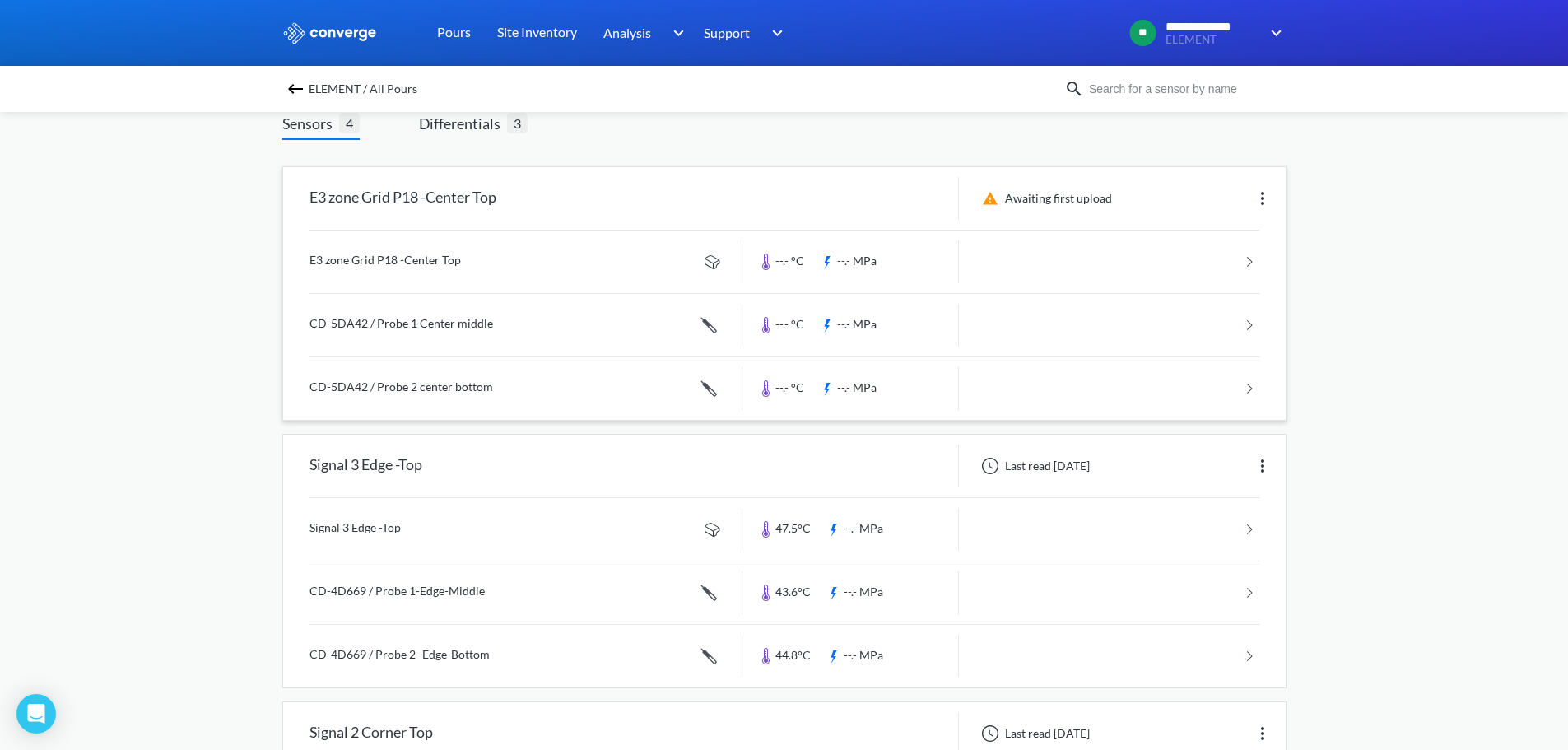
scroll to position [247, 0]
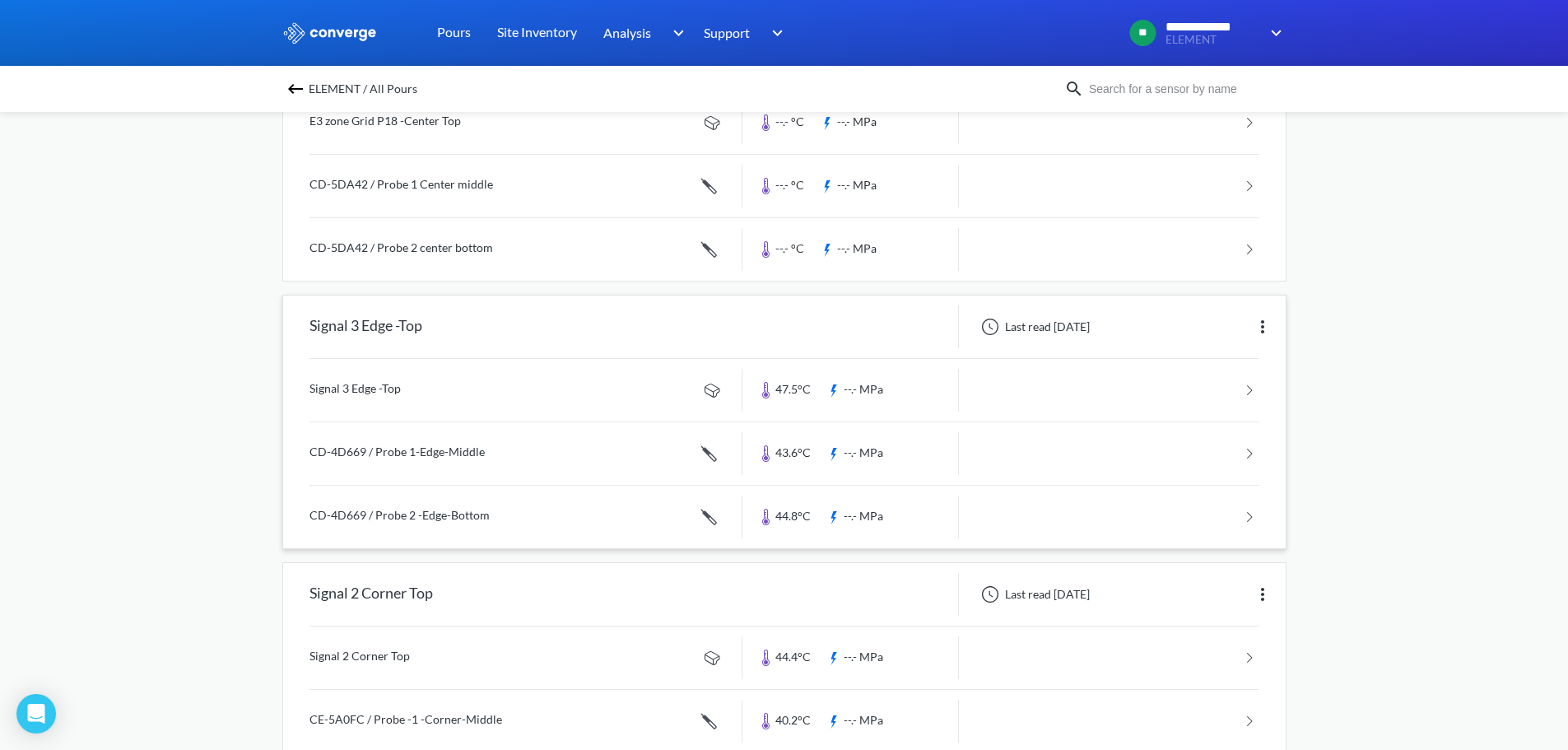
click at [394, 452] on link at bounding box center [784, 453] width 950 height 63
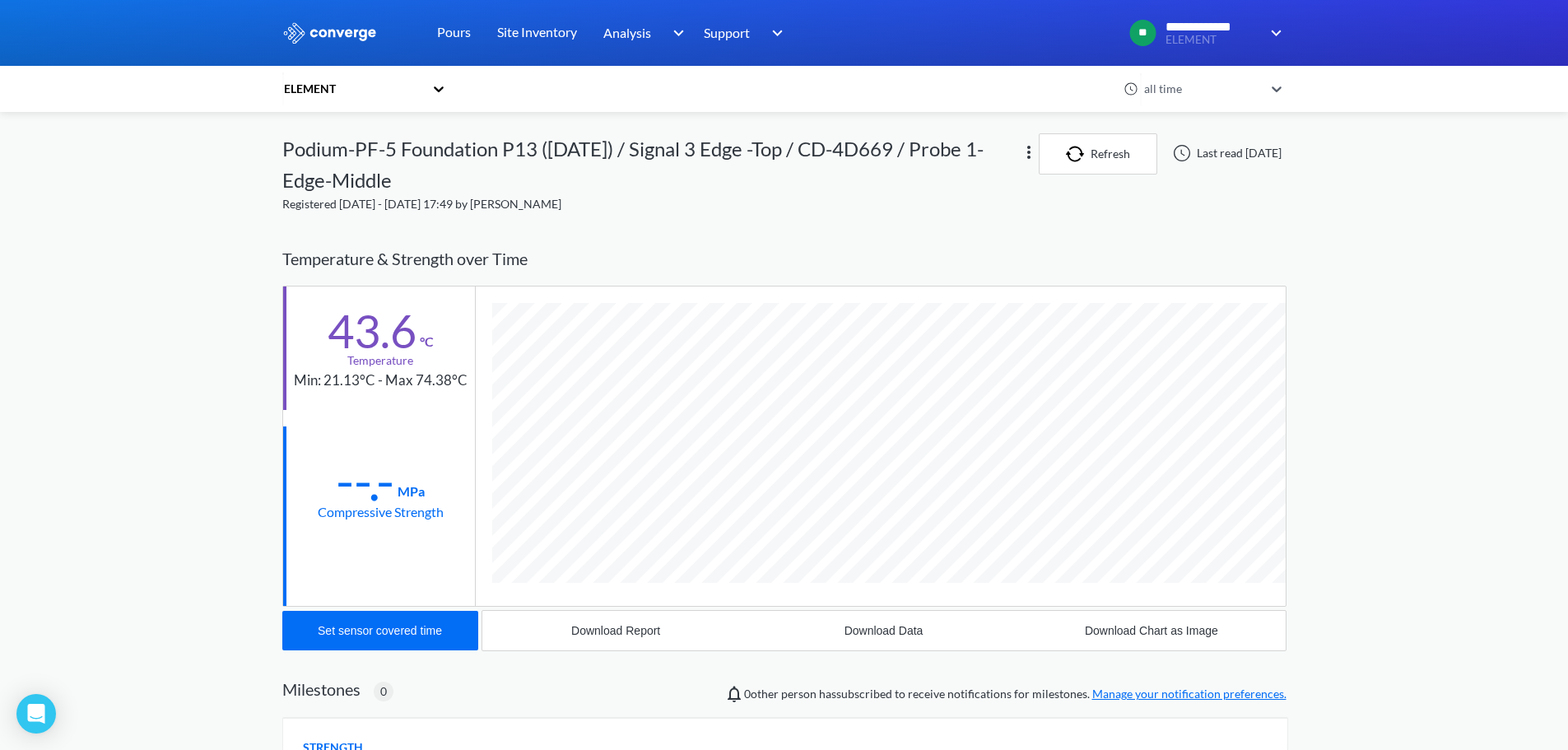
scroll to position [922, 1004]
click at [886, 633] on div "Download Data" at bounding box center [885, 631] width 79 height 14
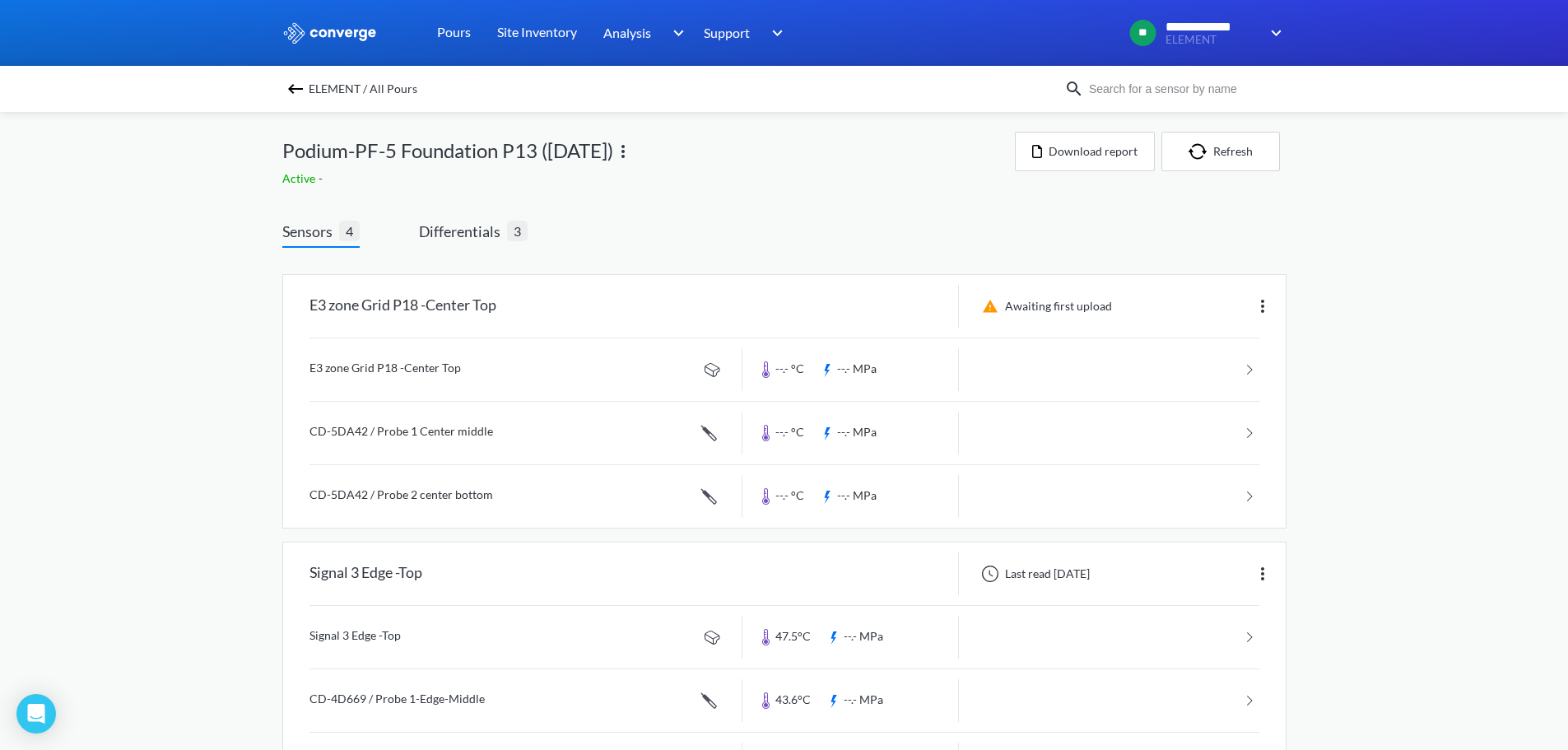
scroll to position [247, 0]
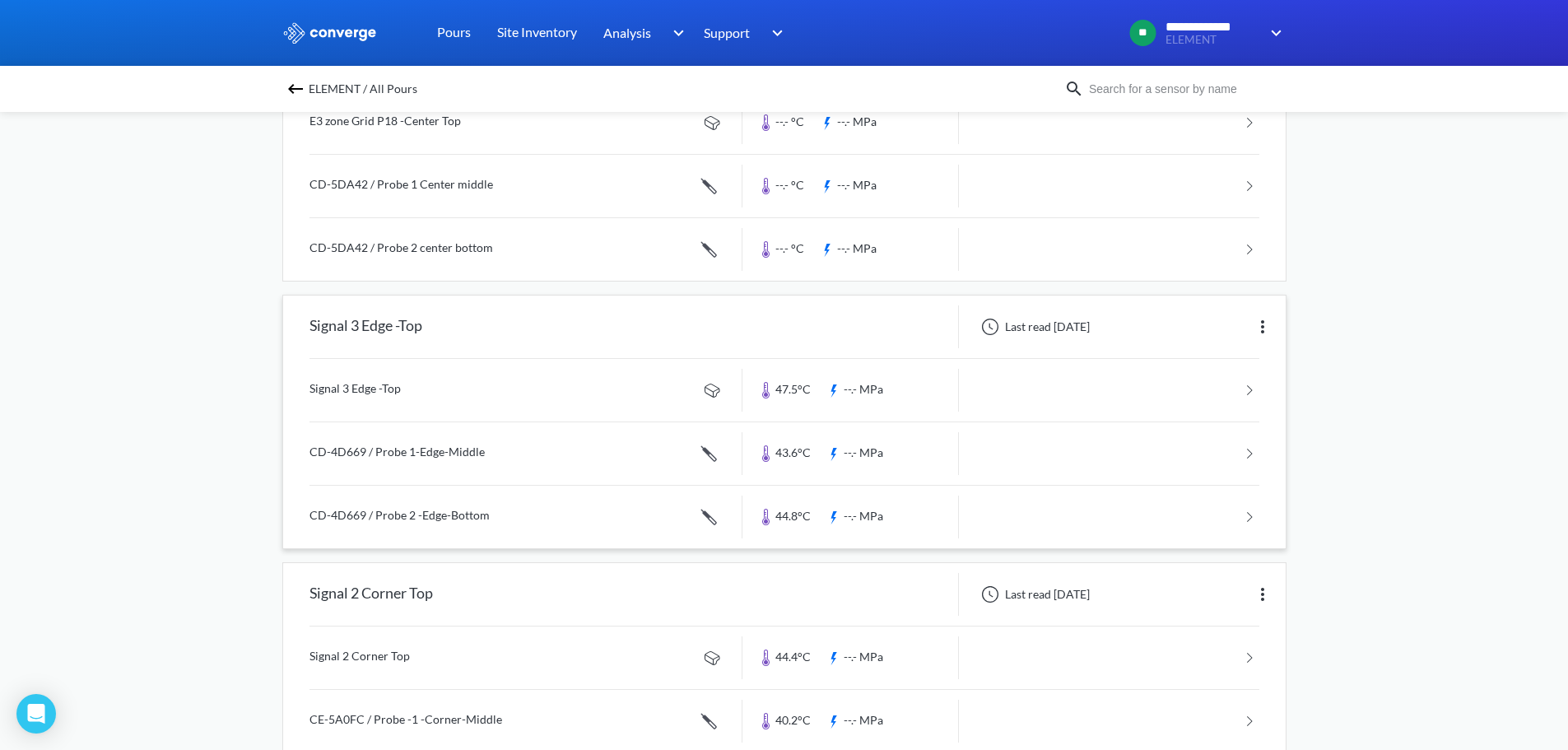
click at [448, 518] on link at bounding box center [784, 517] width 950 height 63
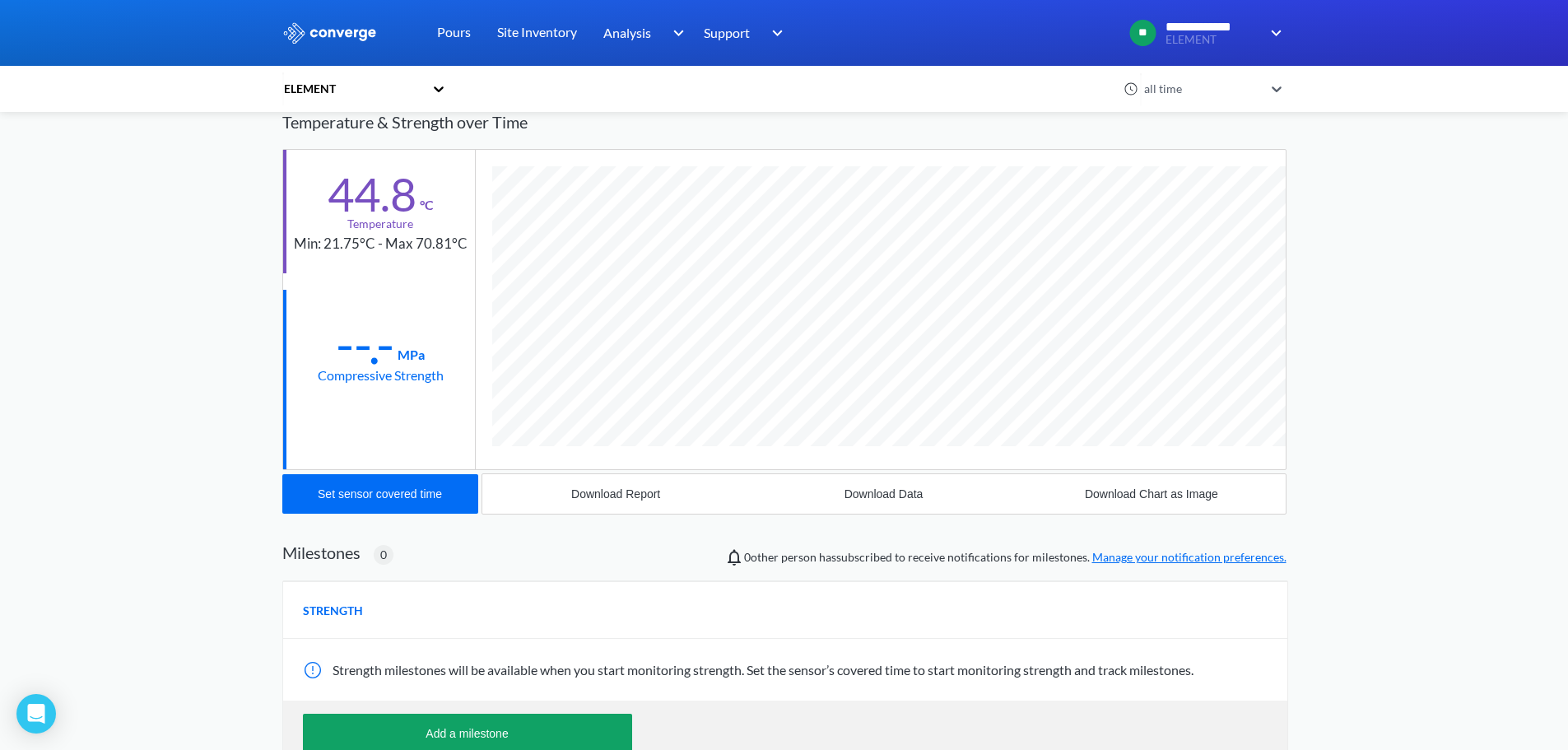
scroll to position [316, 0]
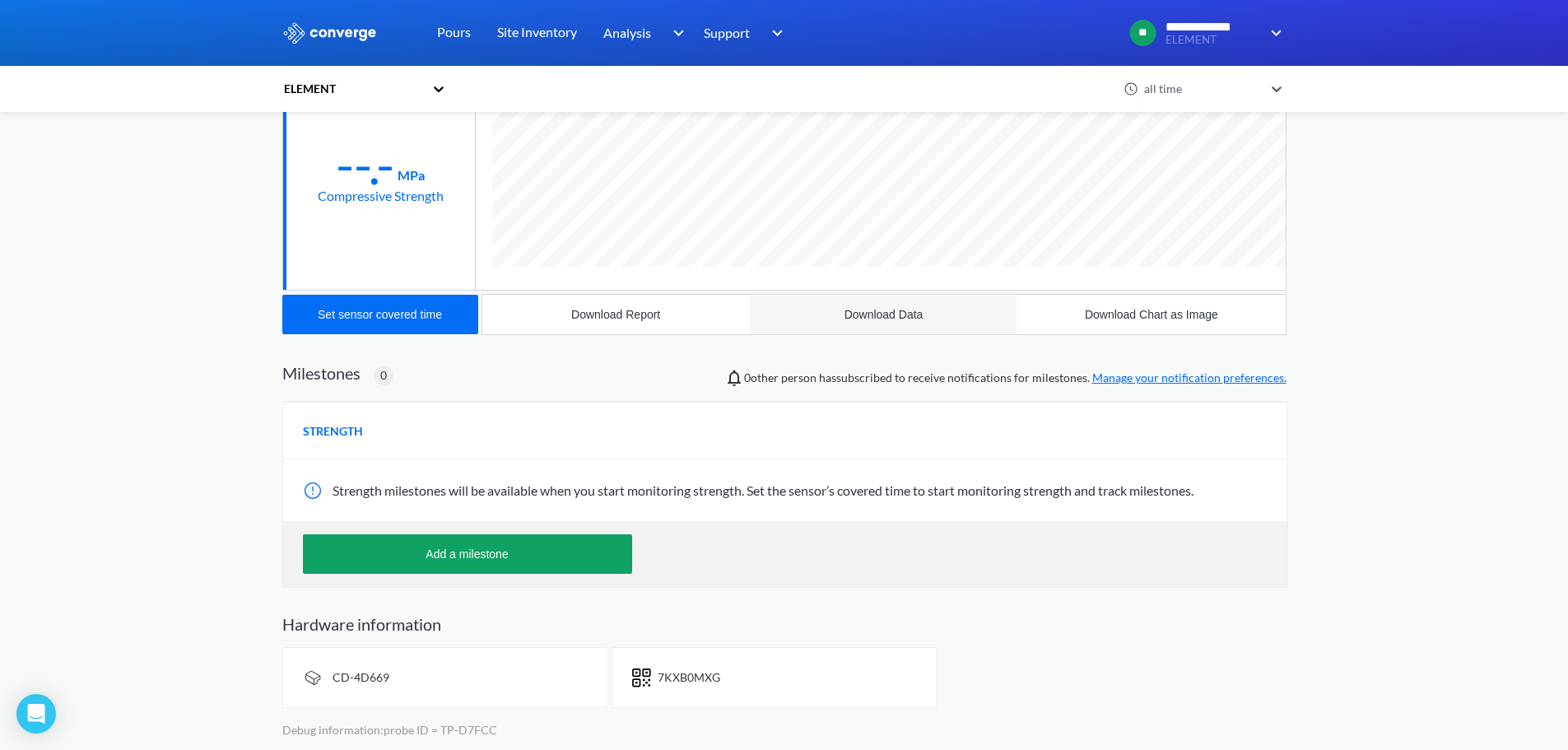
click at [874, 315] on div "Download Data" at bounding box center [885, 315] width 79 height 14
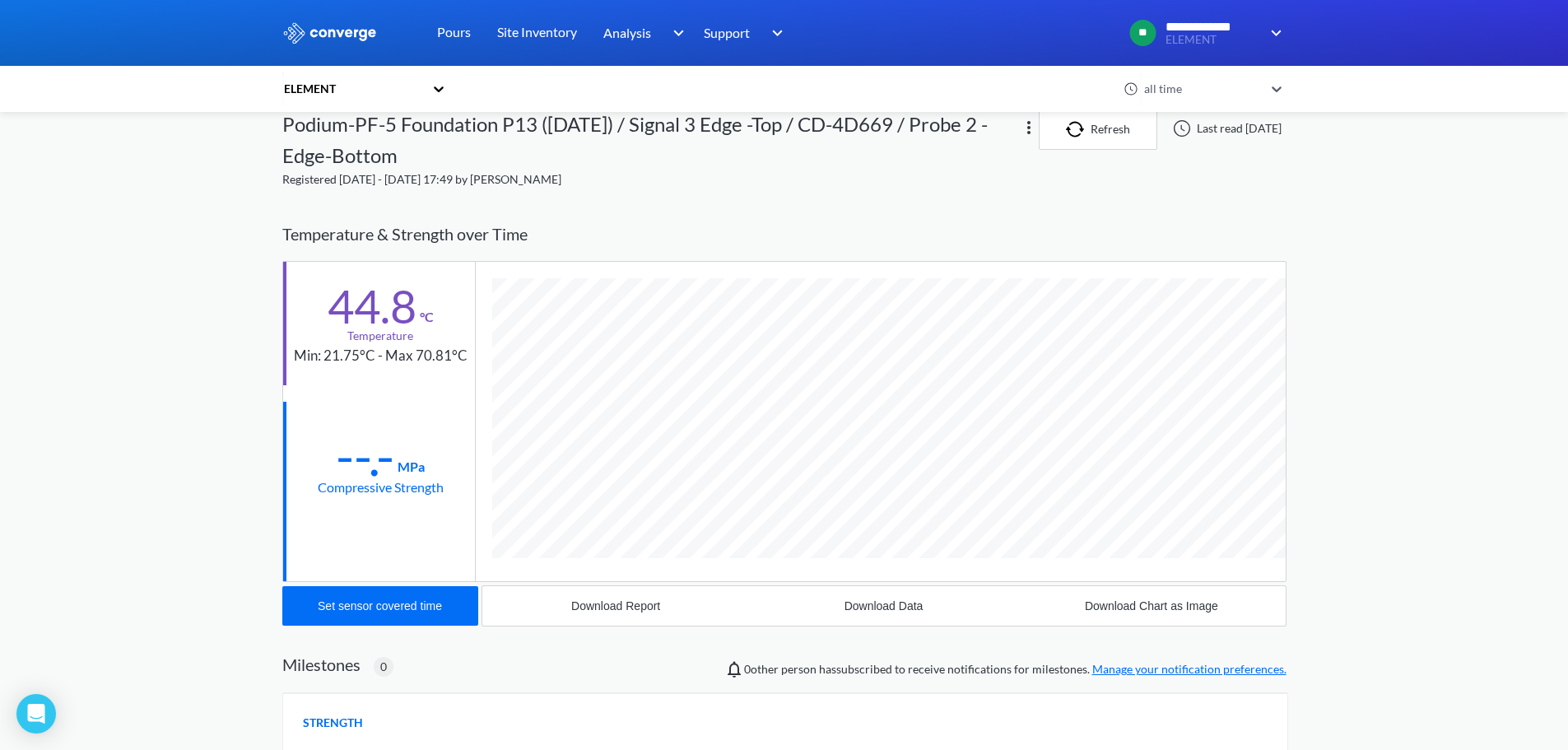
scroll to position [0, 0]
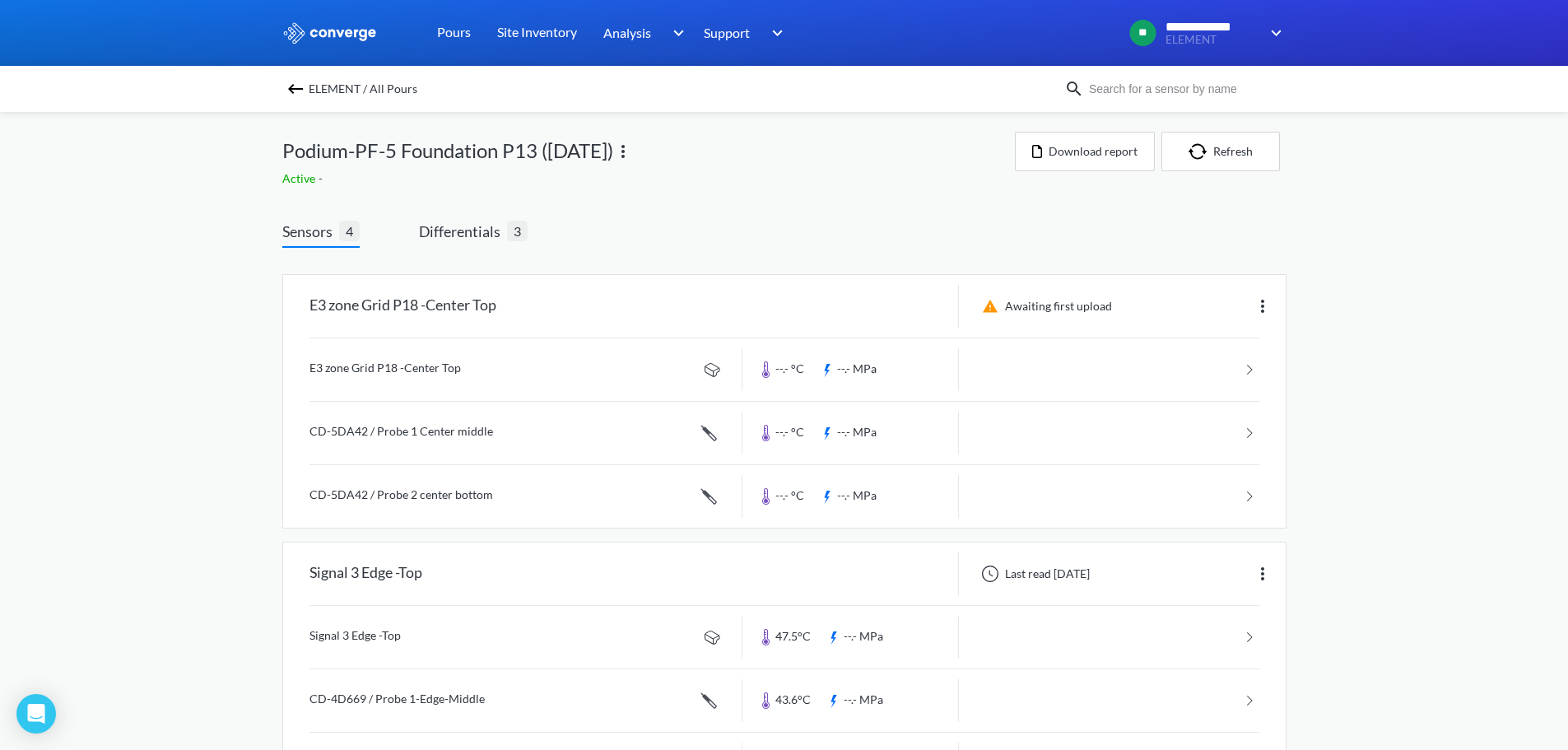
click at [301, 90] on img at bounding box center [296, 89] width 19 height 19
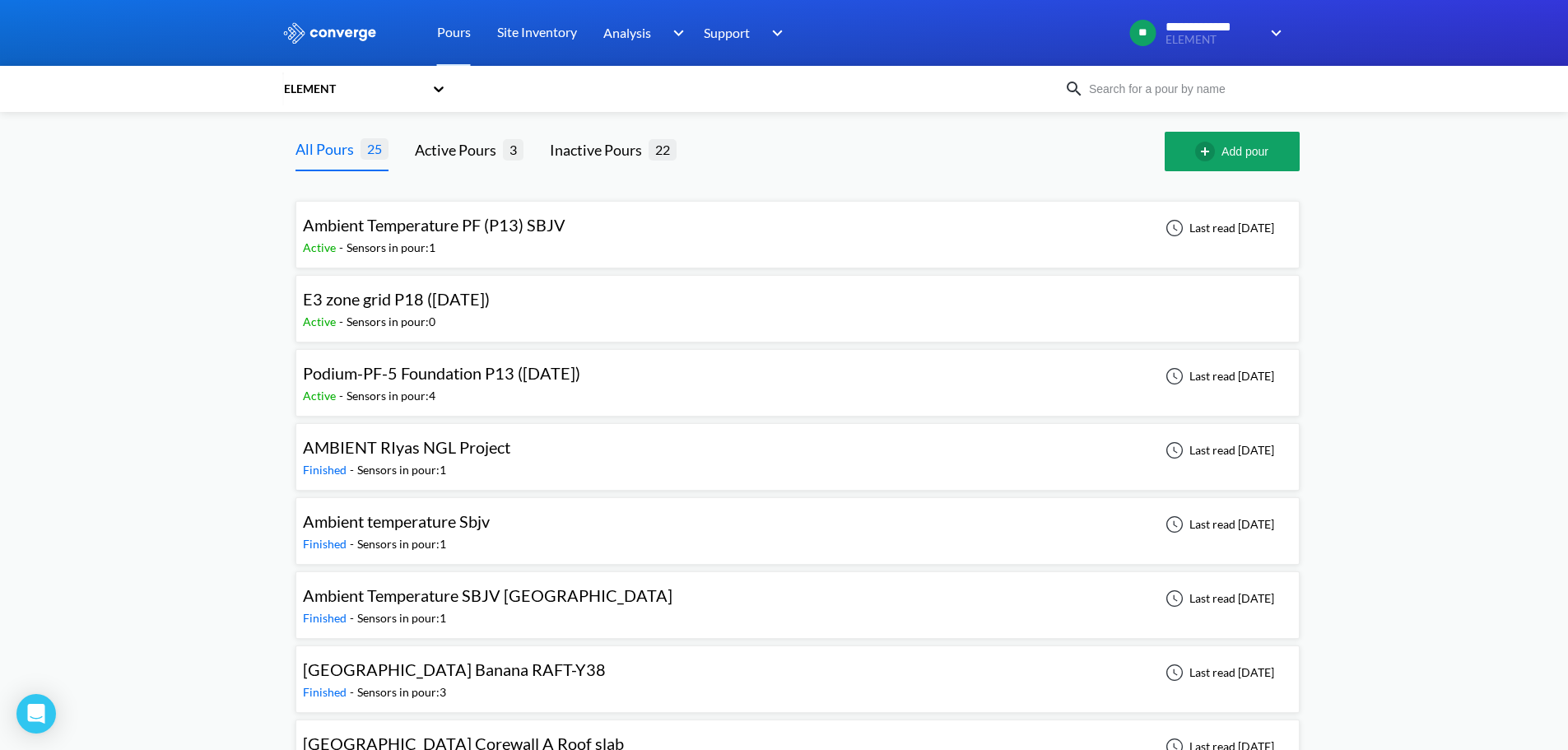
click at [400, 228] on span "Ambient Temperature PF (P13) SBJV" at bounding box center [434, 224] width 263 height 19
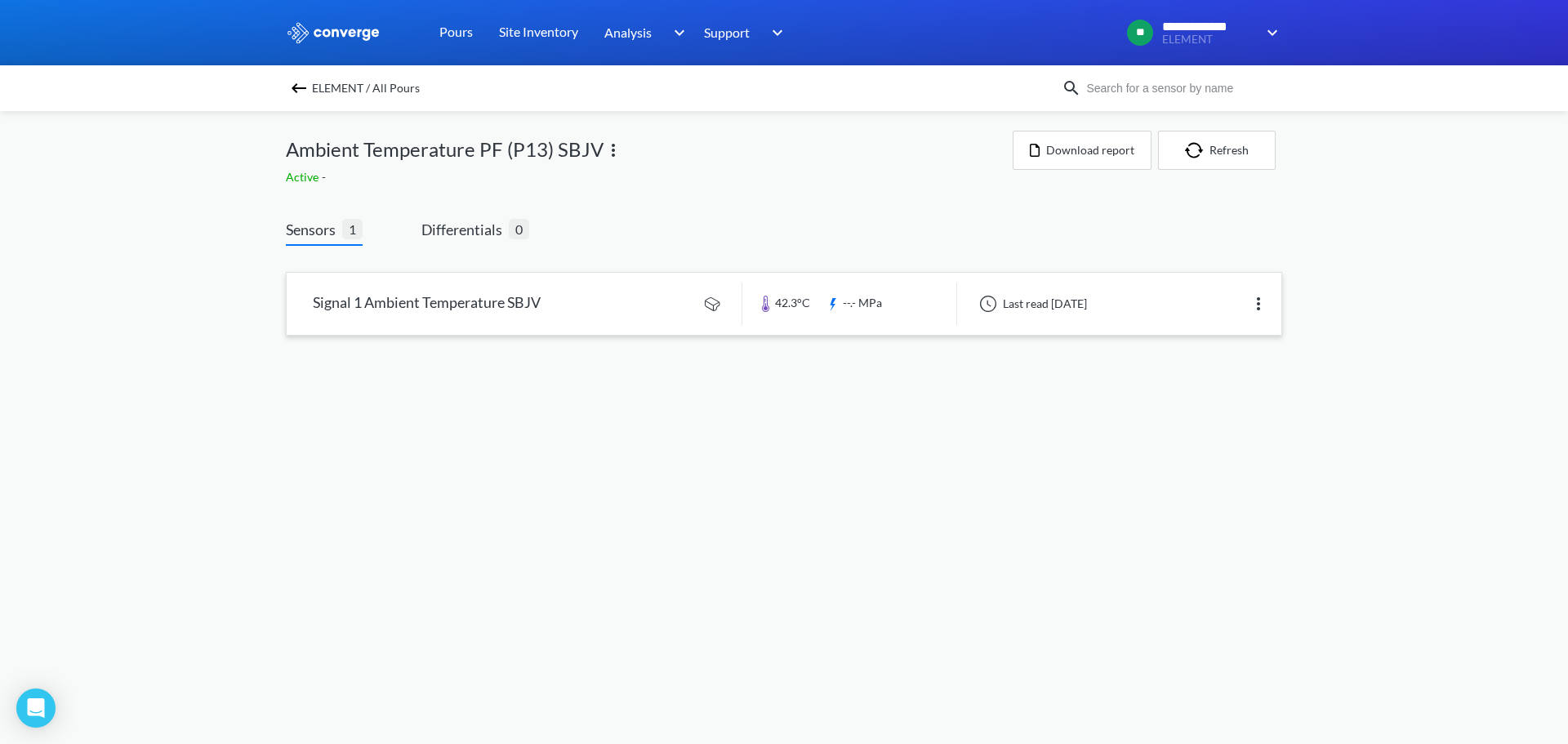
click at [477, 309] on link at bounding box center [784, 303] width 995 height 62
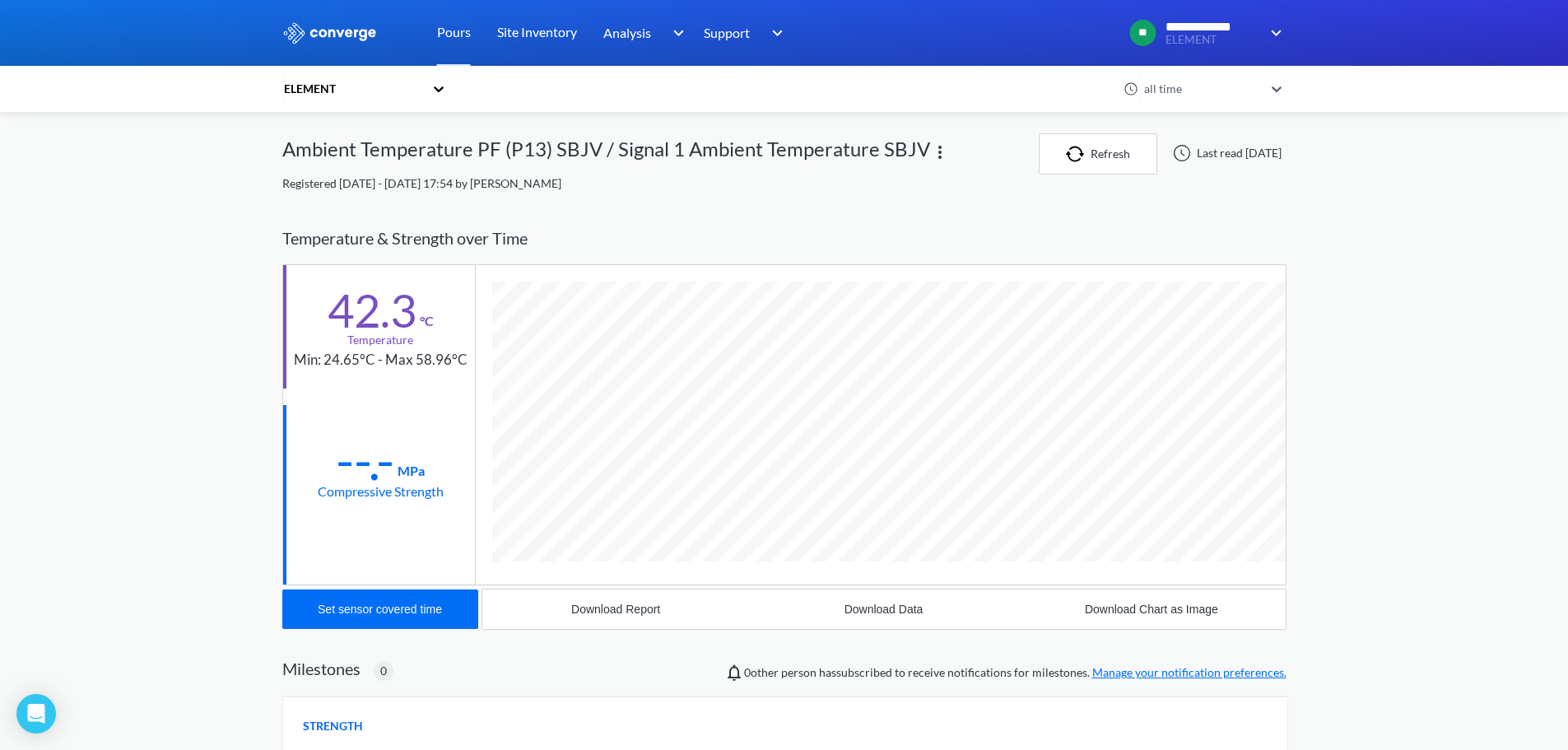
scroll to position [869, 1004]
click at [895, 608] on div "Download Data" at bounding box center [885, 609] width 79 height 14
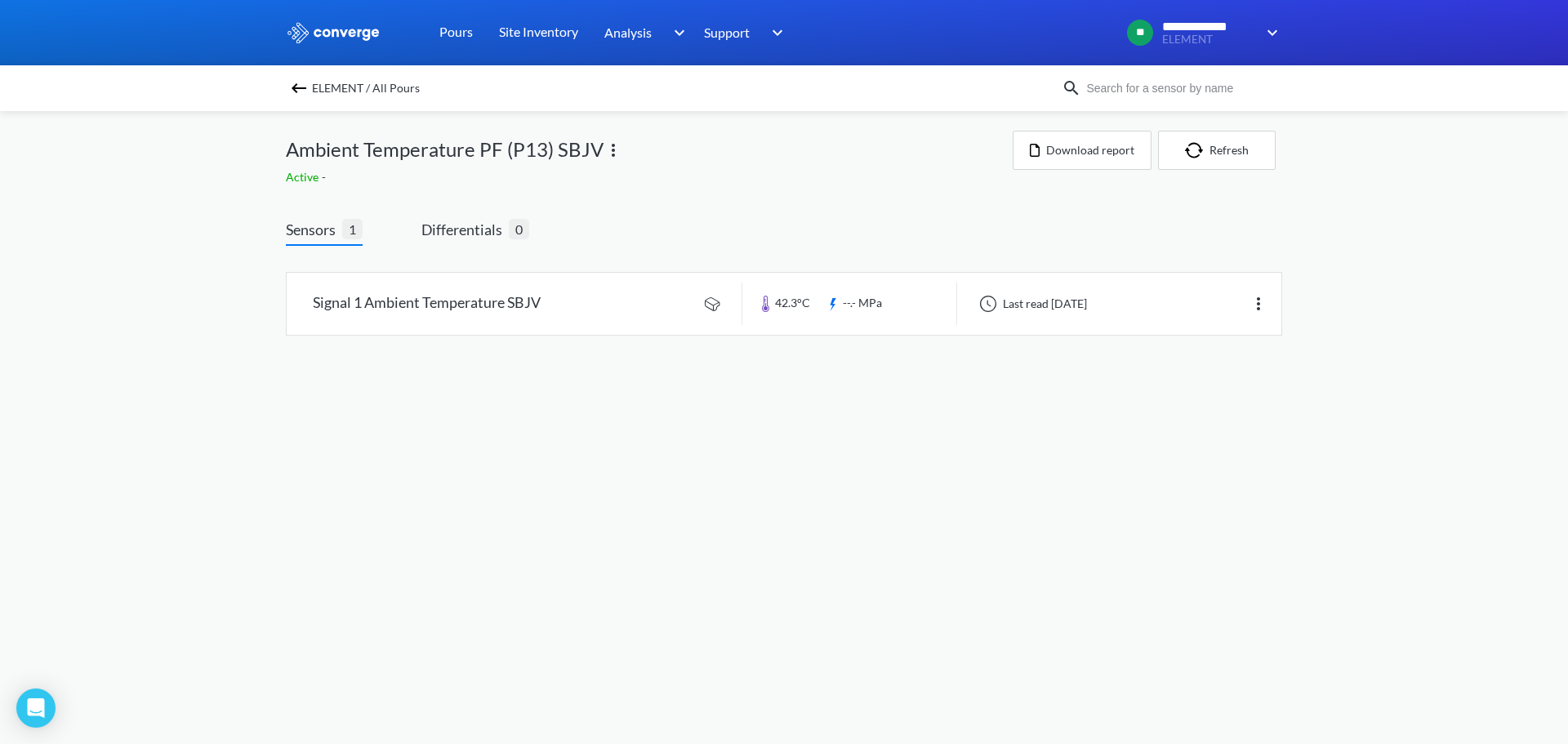
click at [300, 90] on img at bounding box center [299, 88] width 19 height 19
